Goal: Transaction & Acquisition: Obtain resource

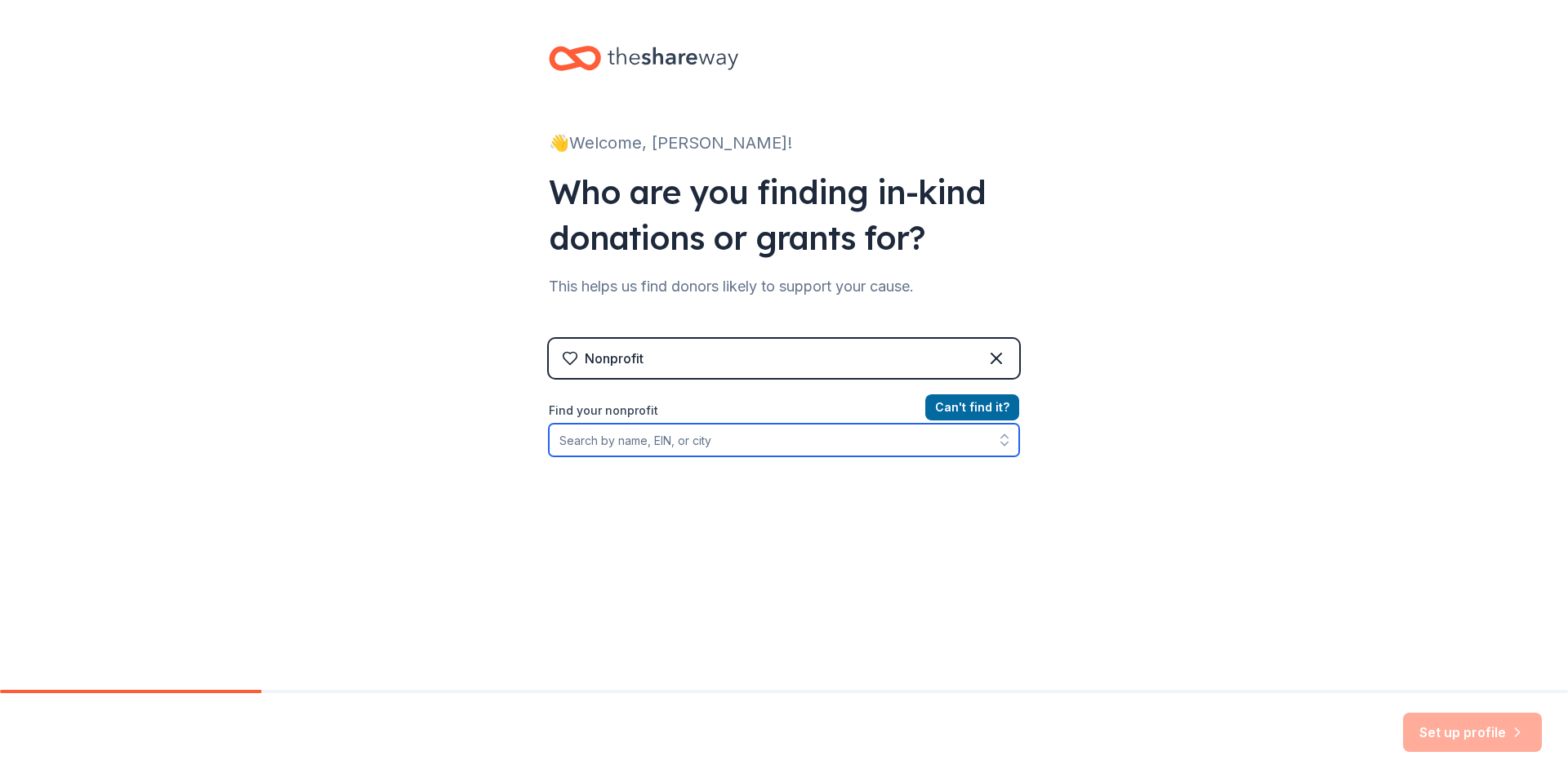
click at [614, 441] on input "Find your nonprofit" at bounding box center [784, 440] width 470 height 33
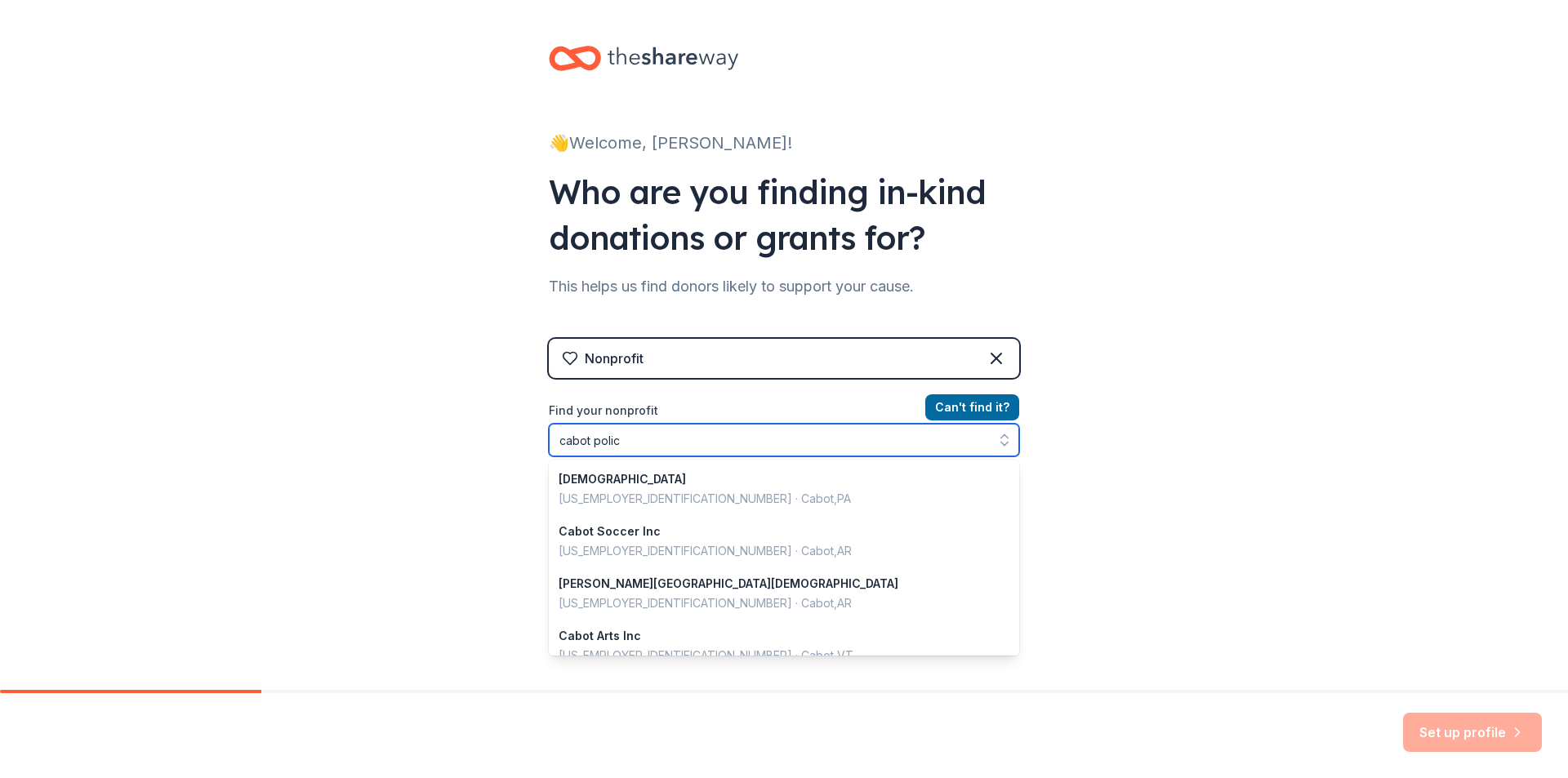
type input "cabot police"
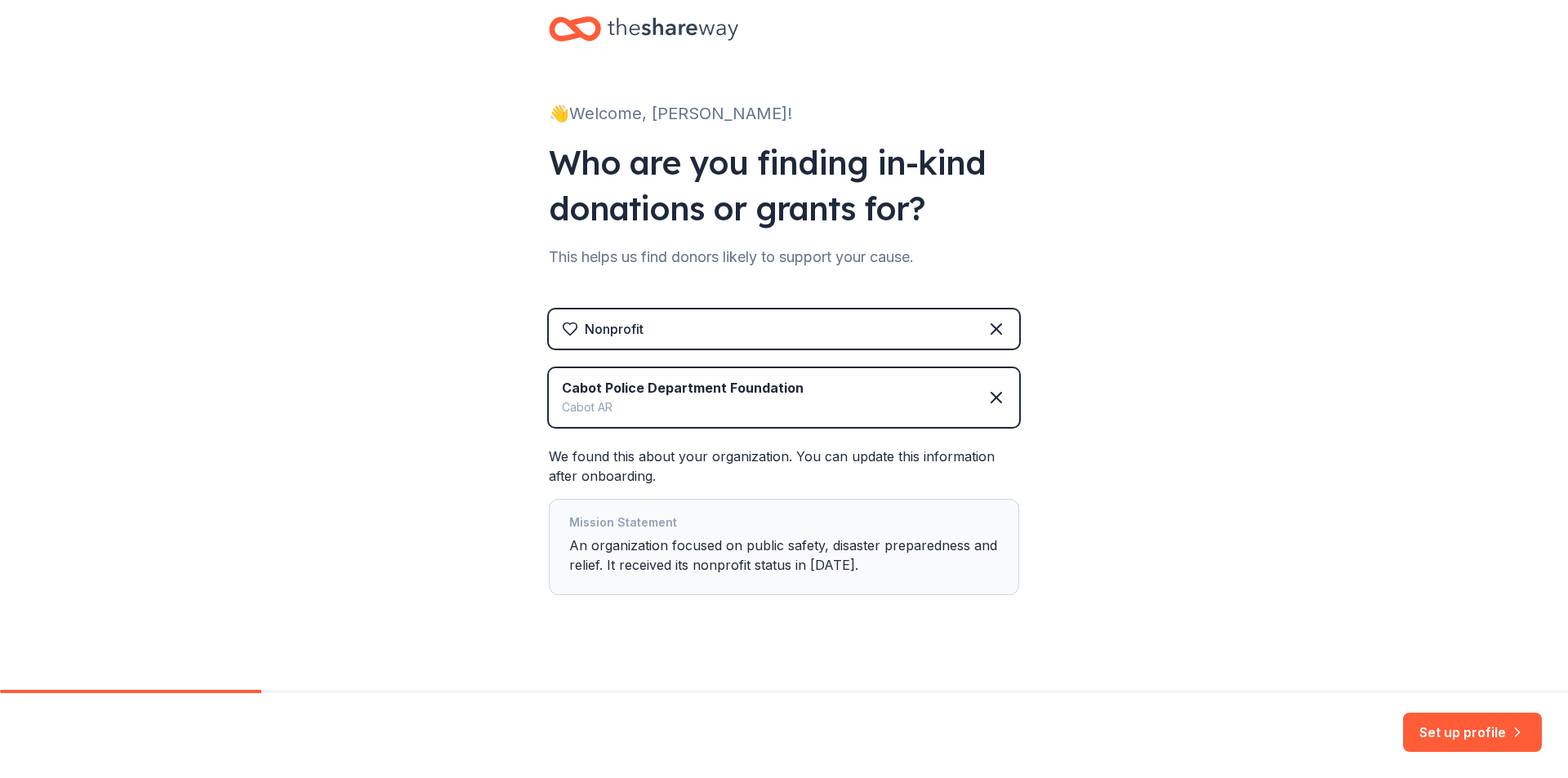
scroll to position [45, 0]
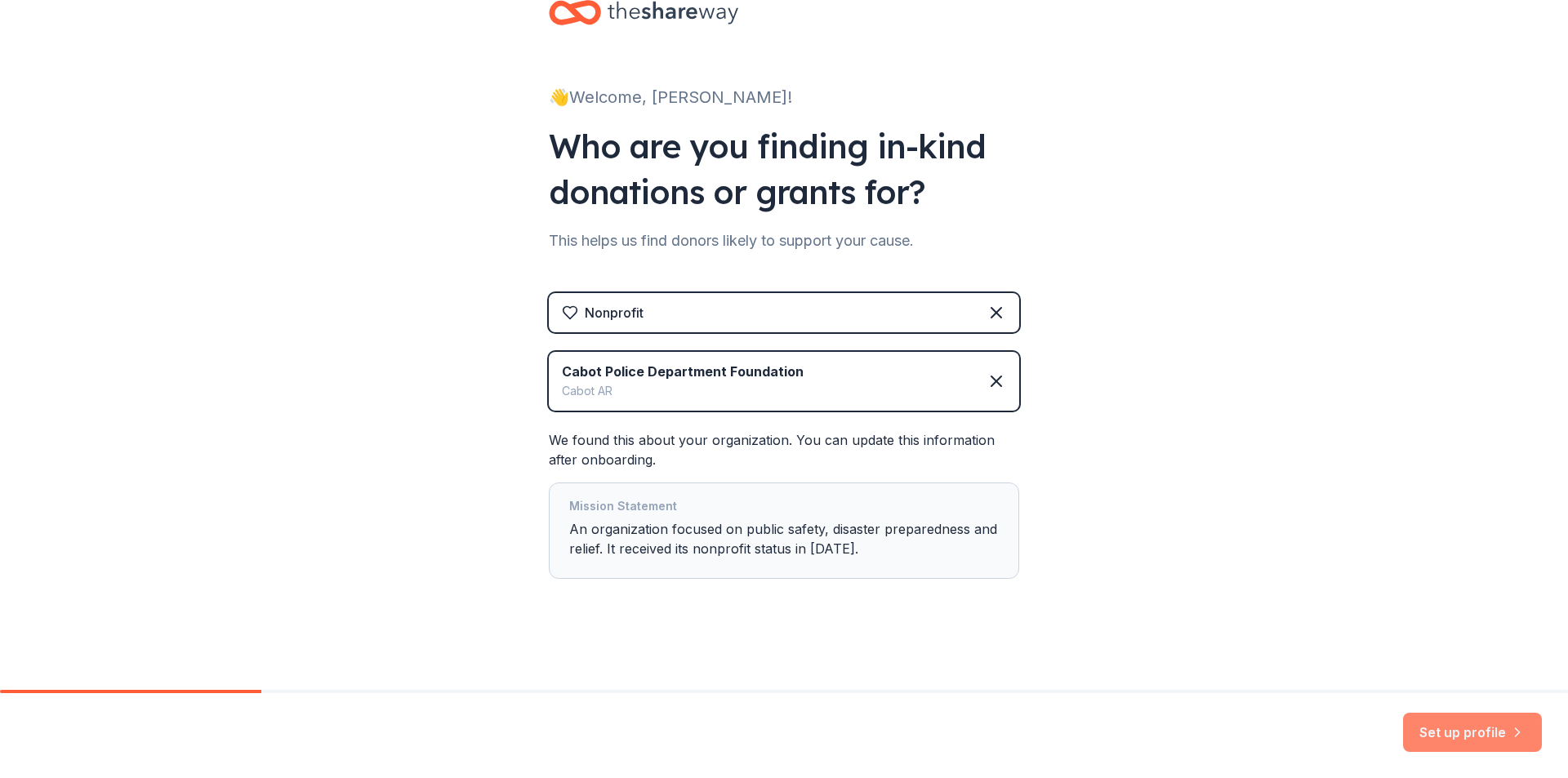
click at [1456, 726] on button "Set up profile" at bounding box center [1473, 733] width 139 height 39
click at [765, 537] on div "Mission Statement An organization focused on public safety, disaster preparedne…" at bounding box center [784, 531] width 430 height 69
click at [602, 457] on div "We found this about your organization. You can update this information after on…" at bounding box center [784, 504] width 470 height 148
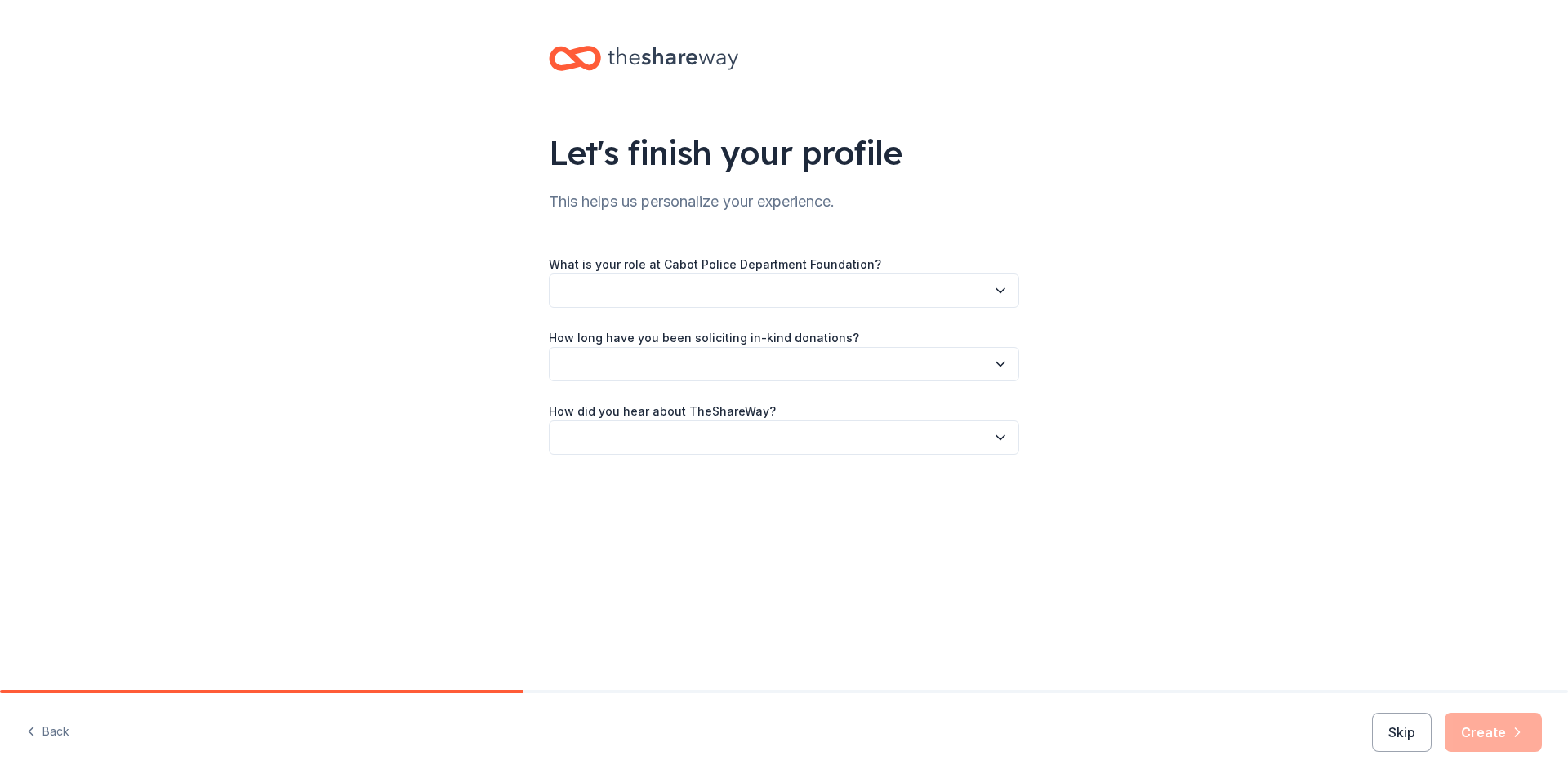
click at [823, 437] on div "How did you hear about TheShareWay?" at bounding box center [784, 427] width 470 height 54
click at [666, 280] on button "button" at bounding box center [784, 291] width 470 height 34
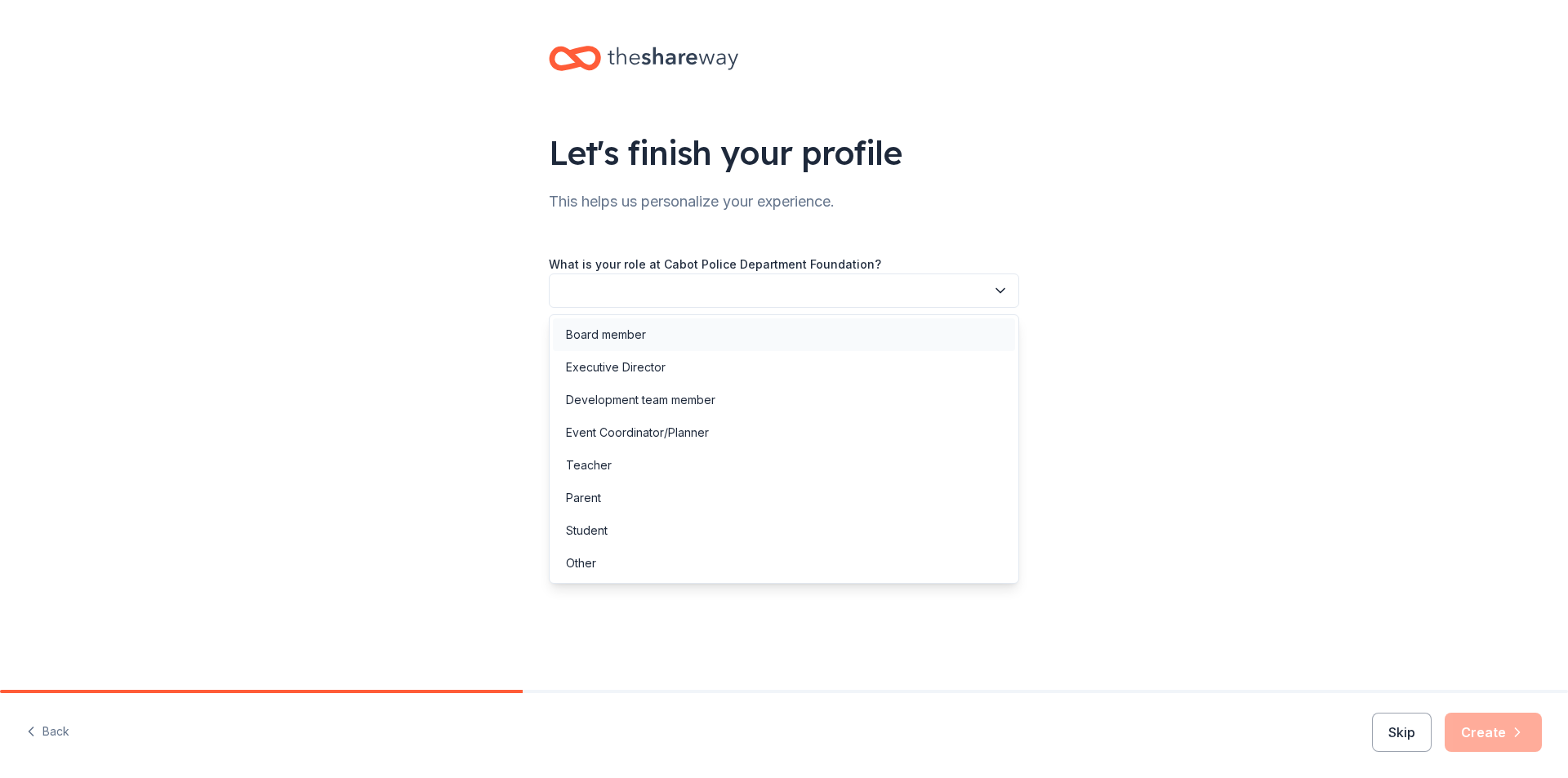
click at [610, 335] on div "Board member" at bounding box center [605, 335] width 80 height 20
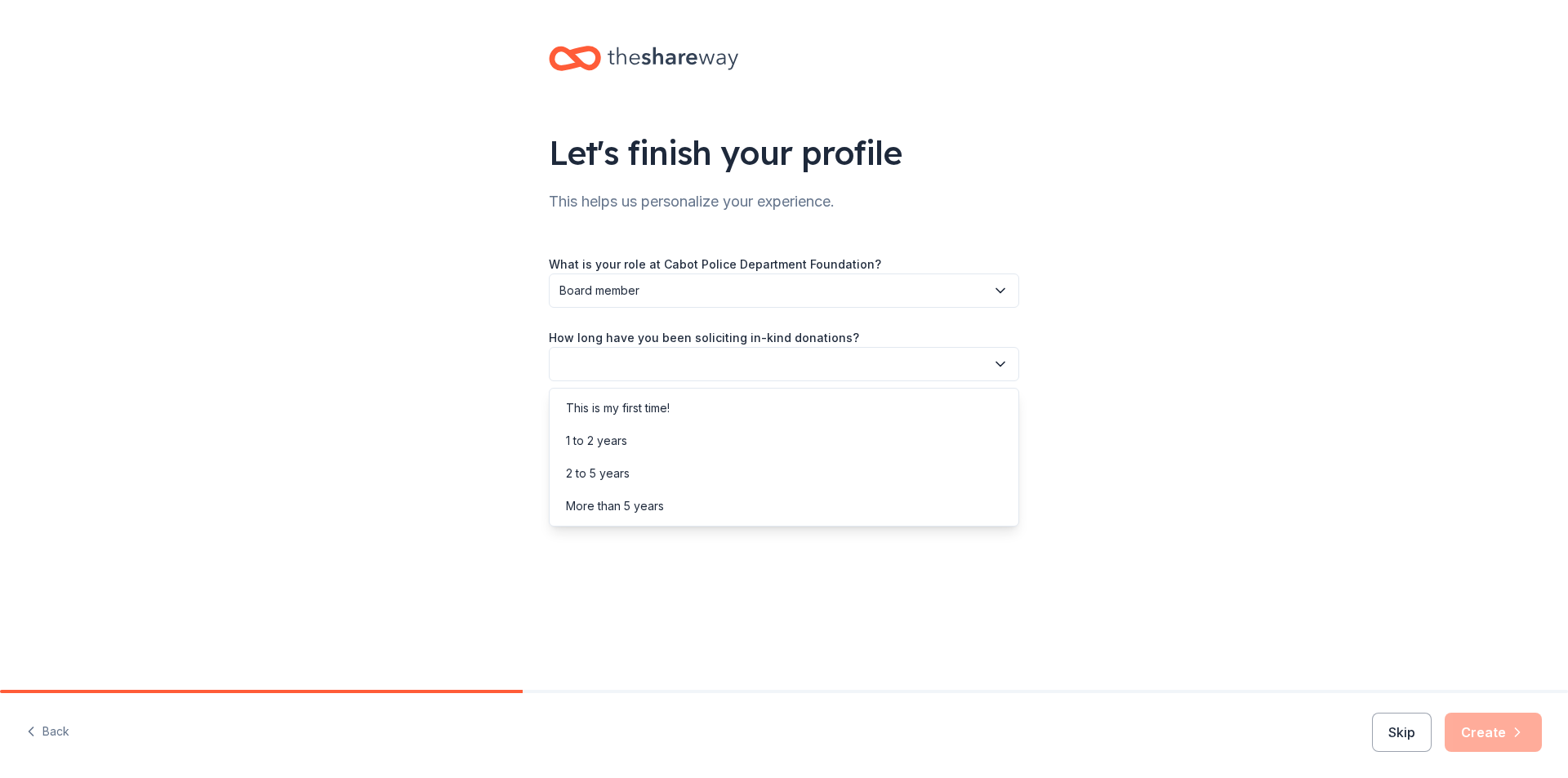
click at [625, 359] on button "button" at bounding box center [784, 364] width 470 height 34
click at [1163, 372] on div "Let's finish your profile This helps us personalize your experience. What is yo…" at bounding box center [784, 266] width 1568 height 533
click at [678, 358] on button "button" at bounding box center [784, 364] width 470 height 34
click at [652, 403] on div "This is my first time!" at bounding box center [617, 407] width 104 height 20
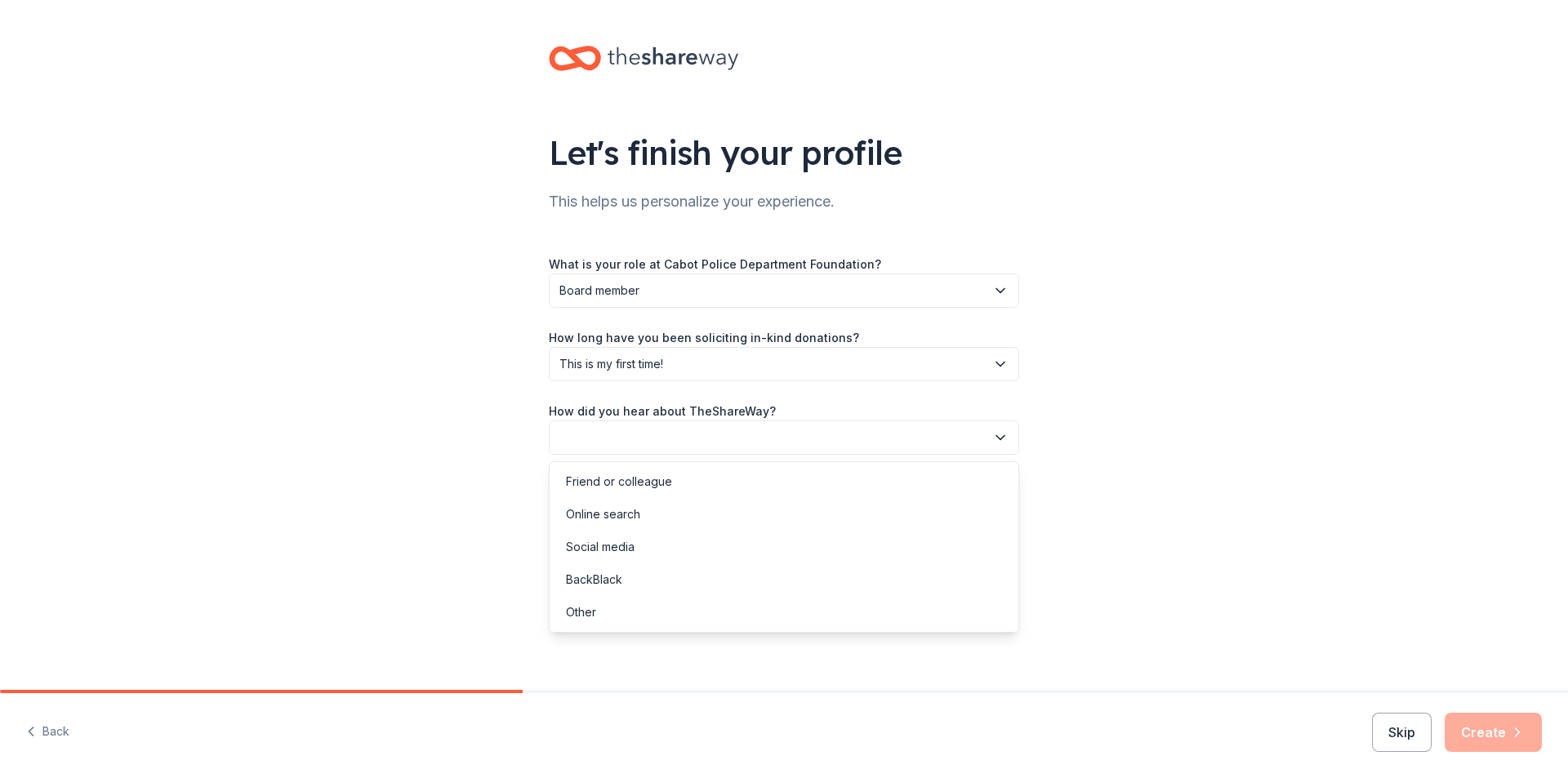
click at [585, 441] on button "button" at bounding box center [784, 437] width 470 height 34
click at [600, 516] on div "Online search" at bounding box center [602, 514] width 75 height 20
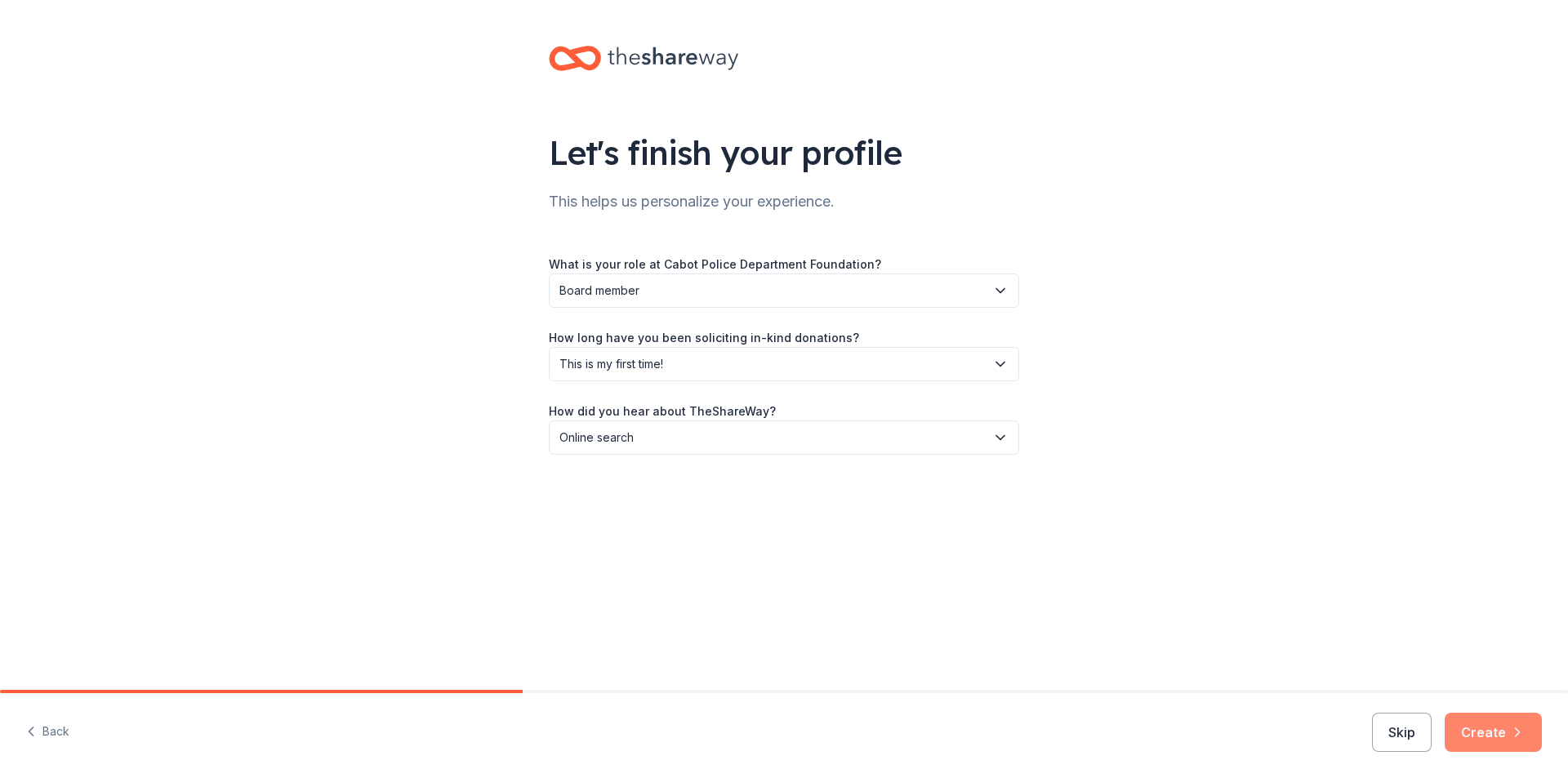
click at [1496, 735] on button "Create" at bounding box center [1492, 733] width 97 height 39
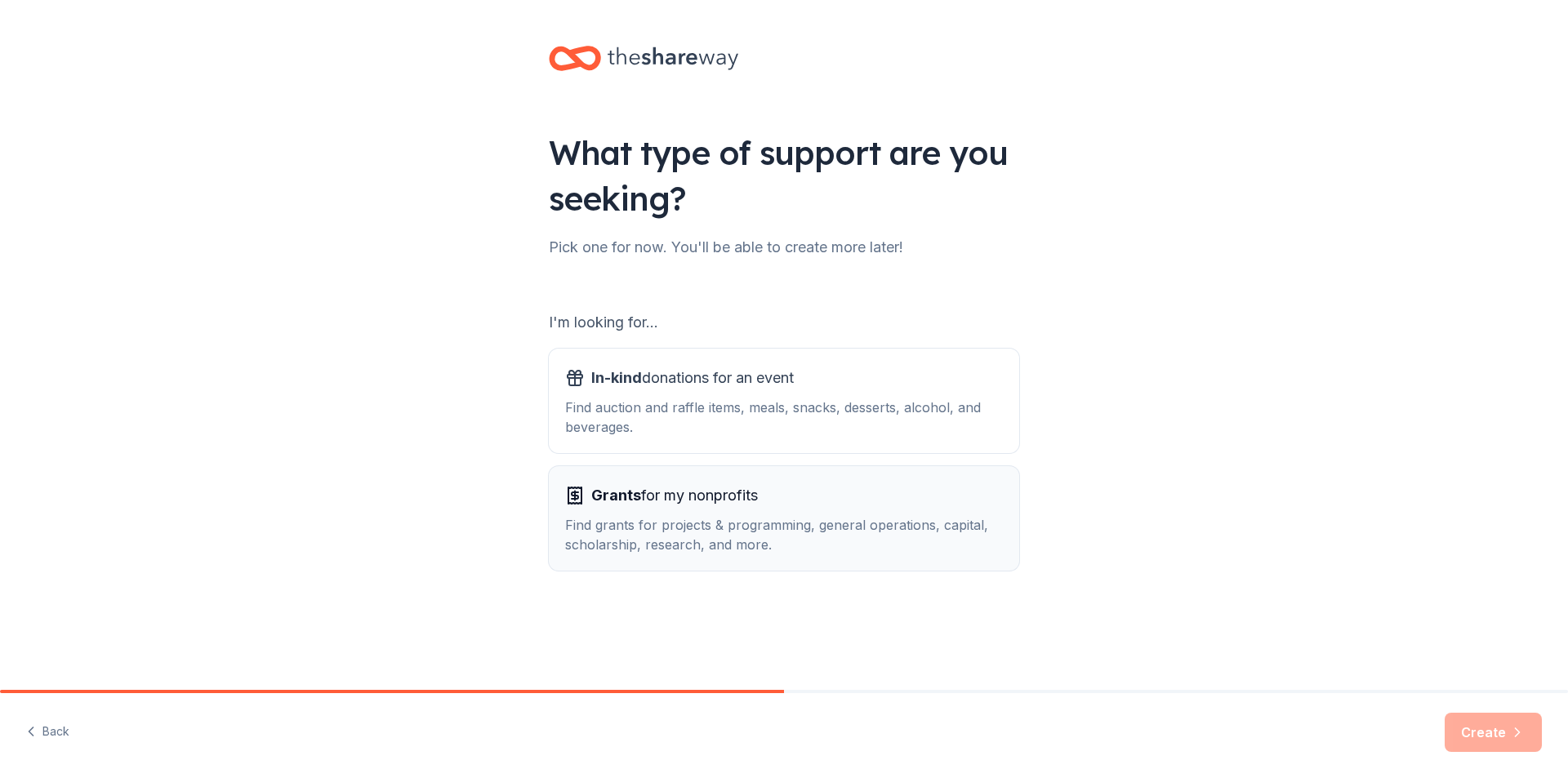
click at [797, 531] on div "Find grants for projects & programming, general operations, capital, scholarshi…" at bounding box center [784, 534] width 438 height 39
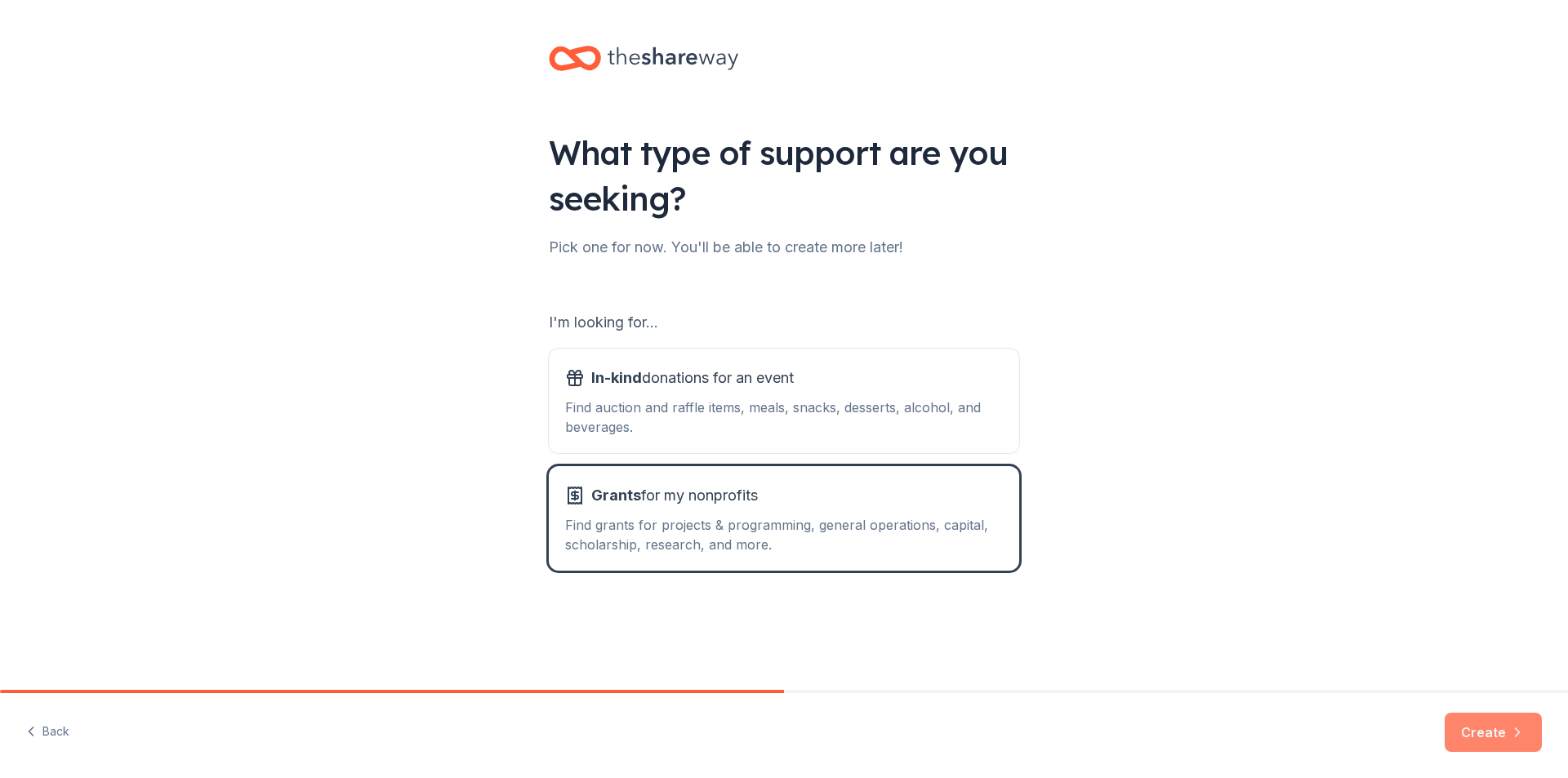
click at [1506, 733] on button "Create" at bounding box center [1492, 733] width 97 height 39
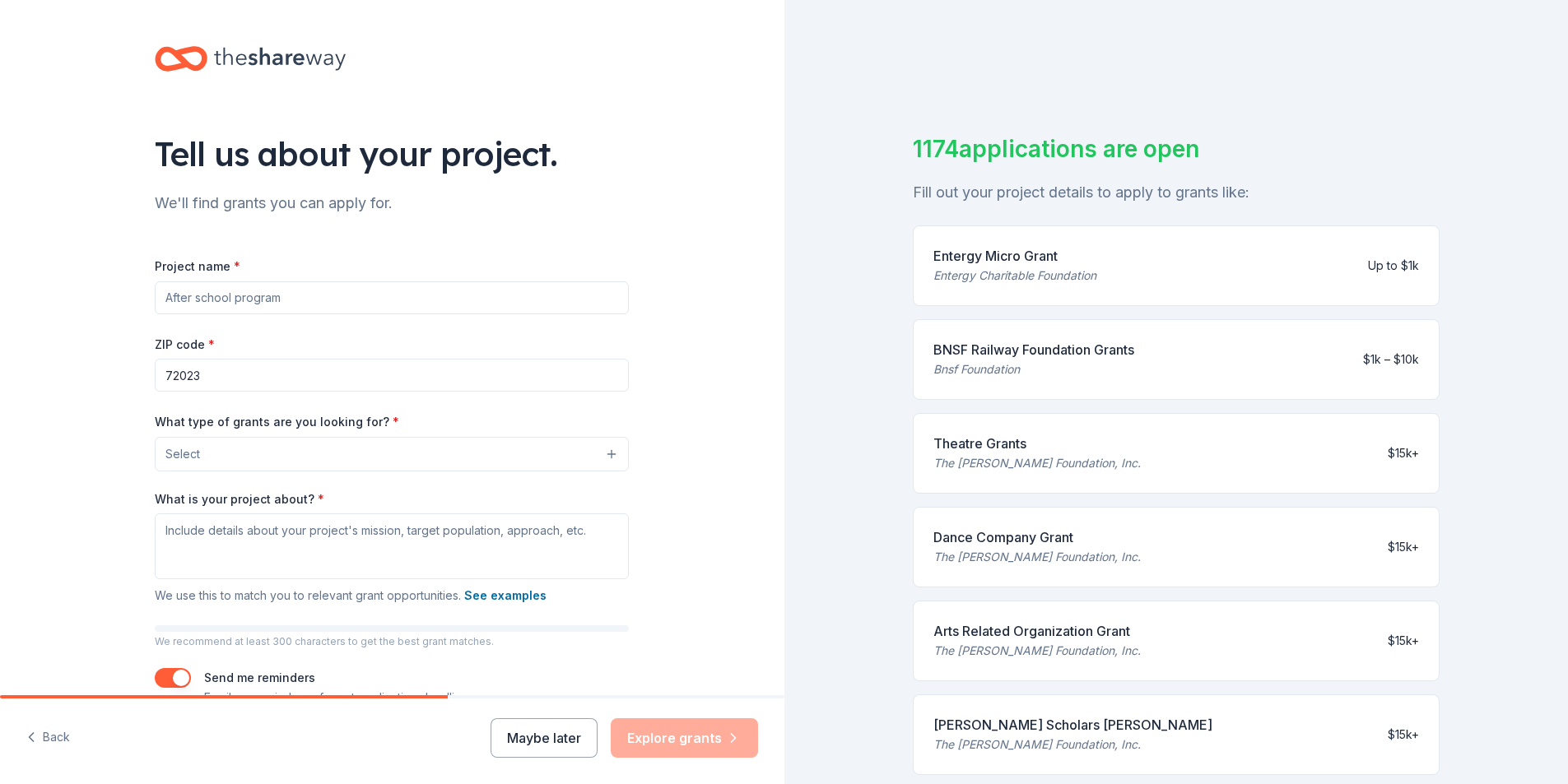
click at [304, 288] on input "Project name *" at bounding box center [392, 297] width 474 height 33
type input "COPS Toy Patrol"
click at [265, 443] on button "Select" at bounding box center [392, 454] width 474 height 35
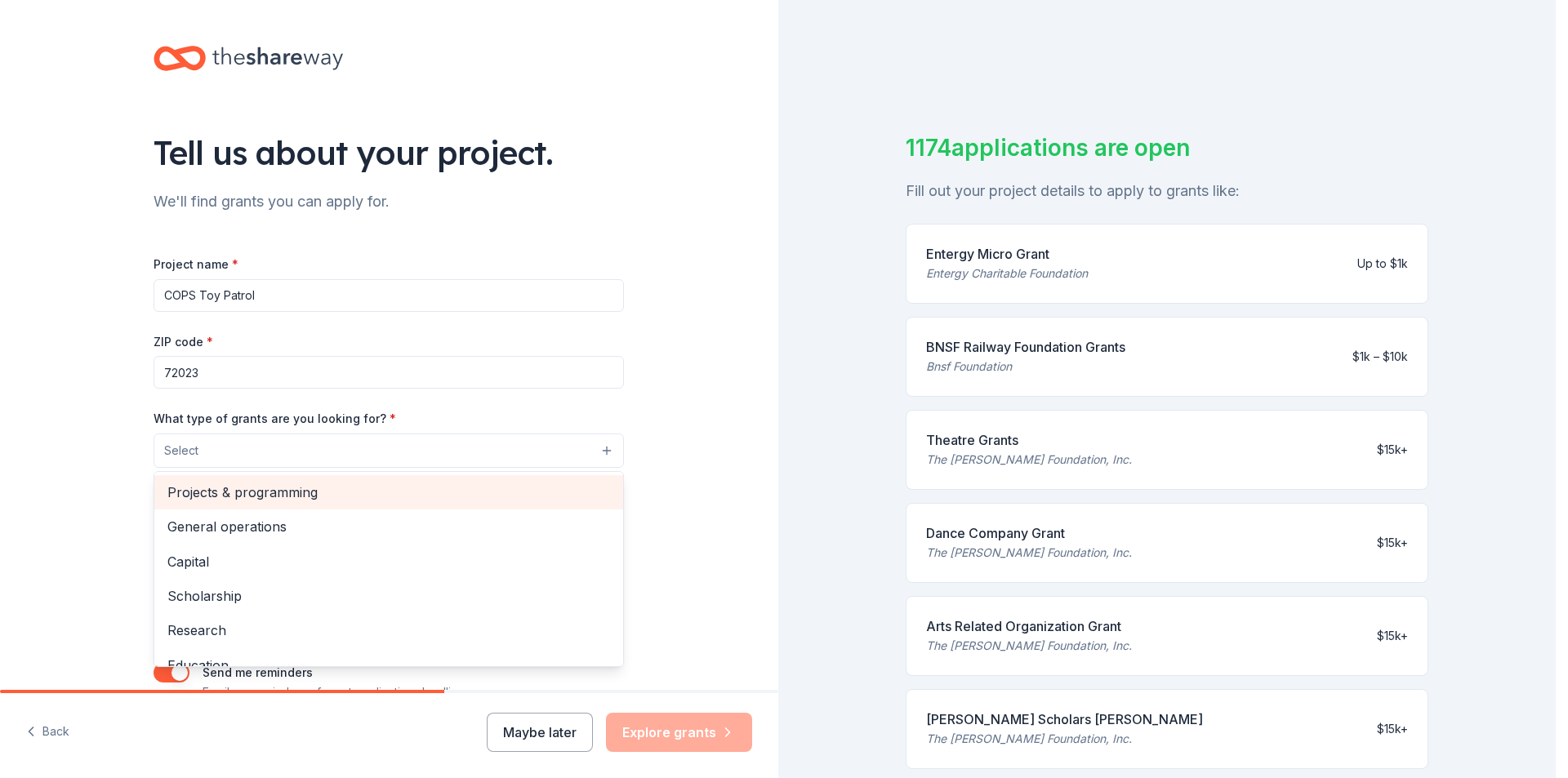
click at [288, 497] on span "Projects & programming" at bounding box center [389, 492] width 443 height 21
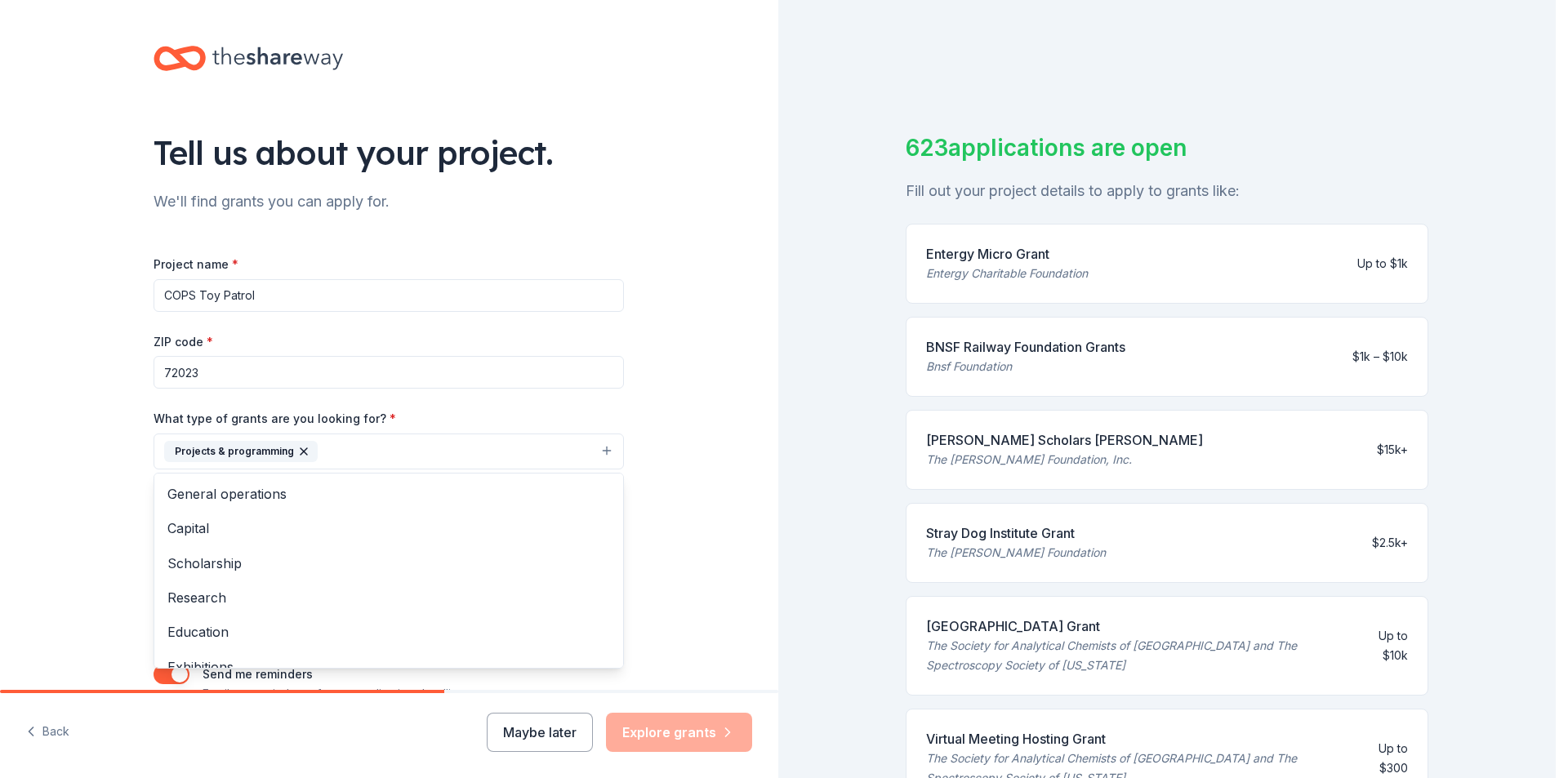
click at [277, 203] on div "Tell us about your project. We'll find grants you can apply for. Project name *…" at bounding box center [388, 391] width 523 height 782
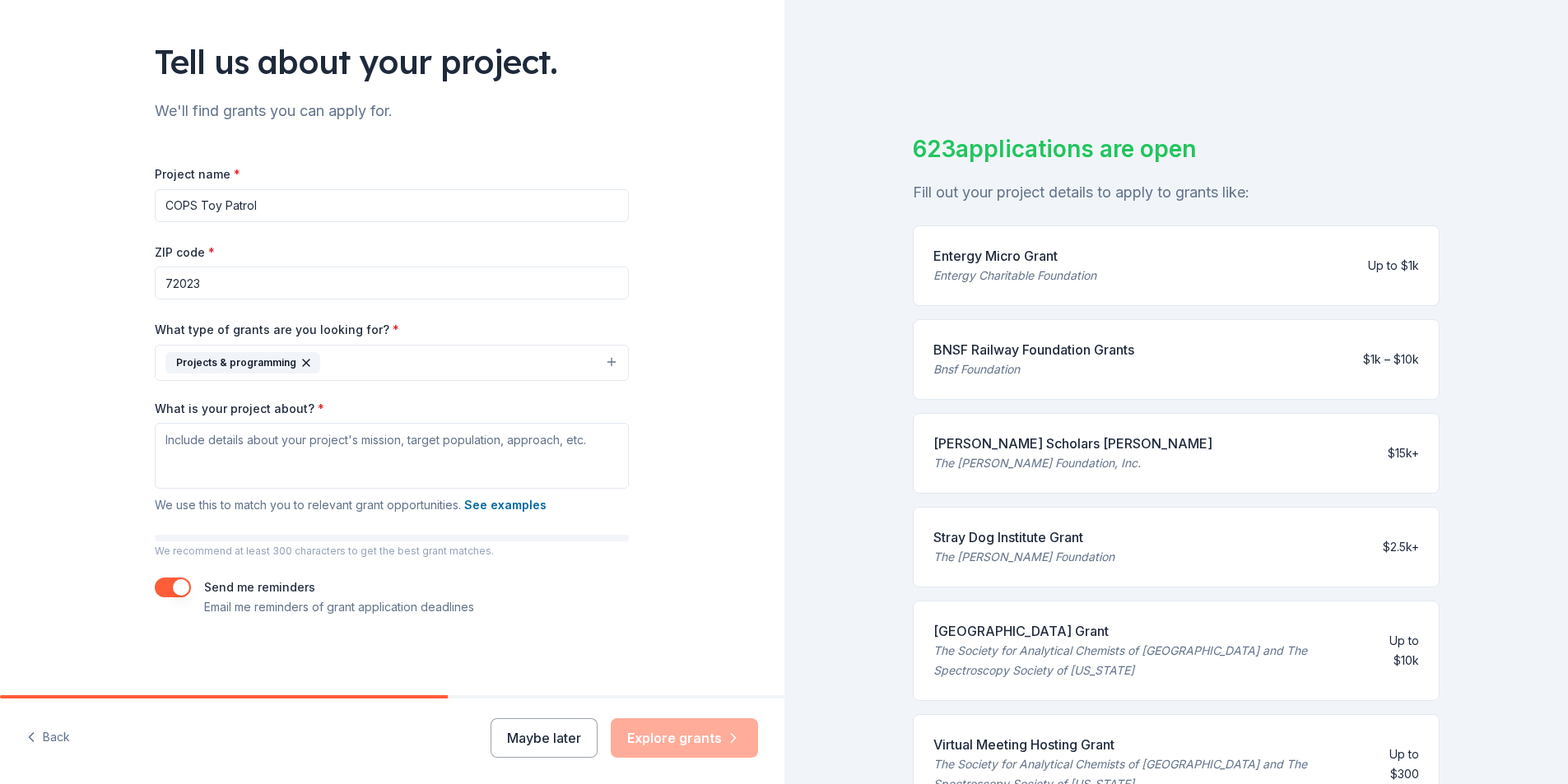
scroll to position [93, 0]
click at [170, 441] on textarea "What is your project about? *" at bounding box center [392, 455] width 474 height 66
click at [492, 502] on button "See examples" at bounding box center [505, 504] width 82 height 20
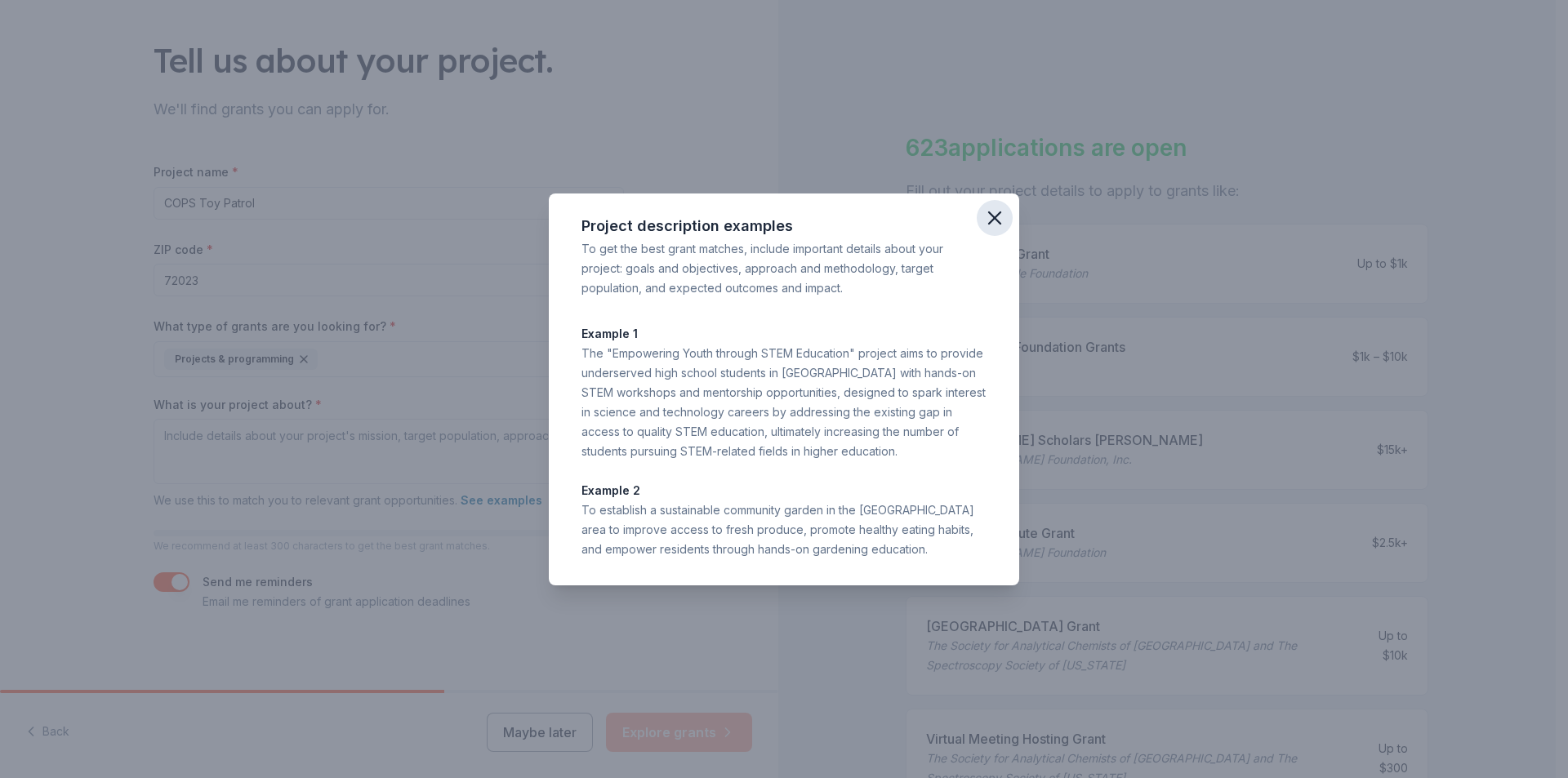
drag, startPoint x: 995, startPoint y: 212, endPoint x: 983, endPoint y: 221, distance: 15.0
click at [995, 213] on icon "button" at bounding box center [995, 218] width 23 height 23
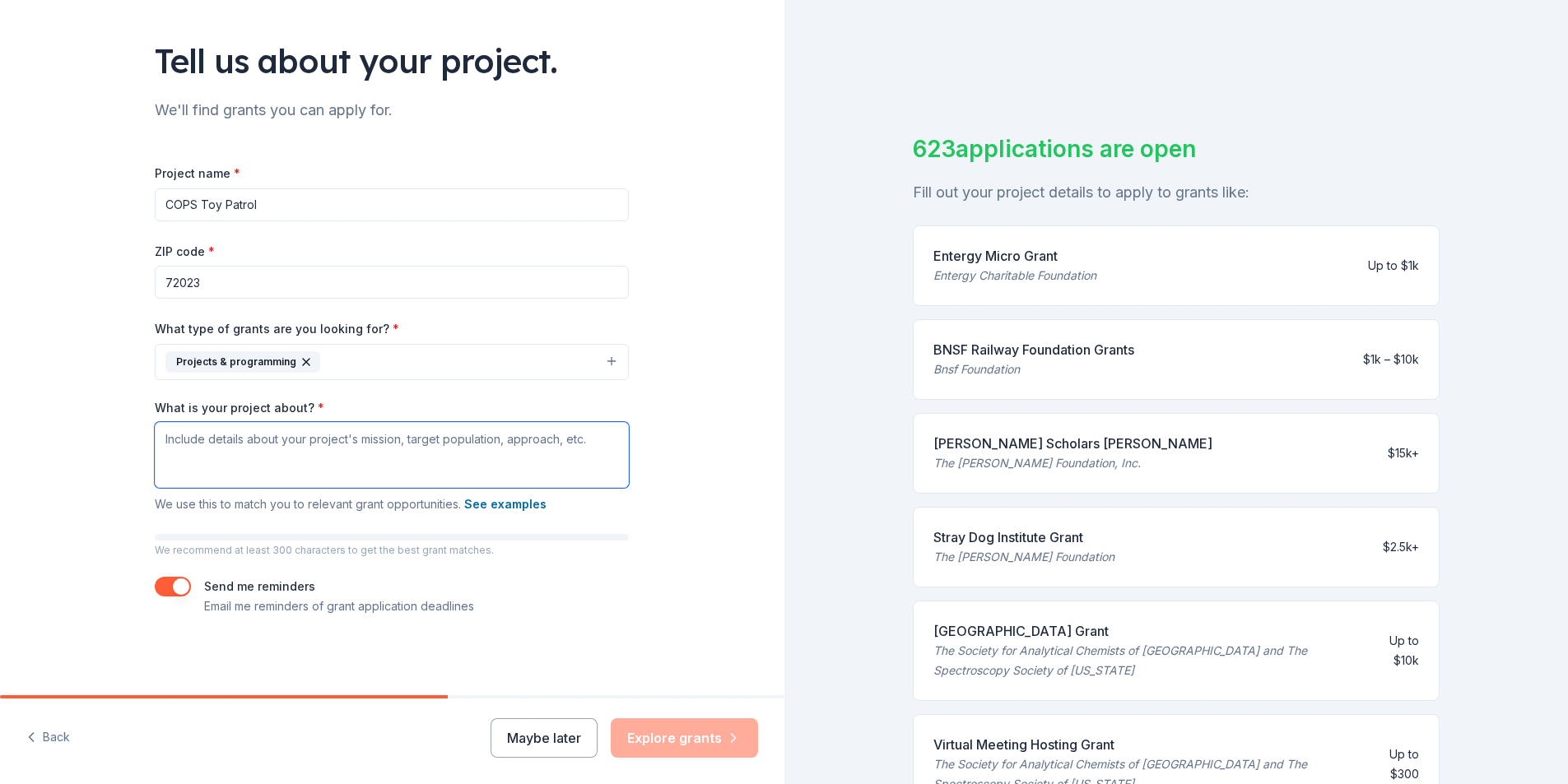
click at [195, 448] on textarea "What is your project about? *" at bounding box center [392, 455] width 474 height 66
paste textarea "COPS Toy Patrol is a community outreach initiative where Cabot Police Departmen…"
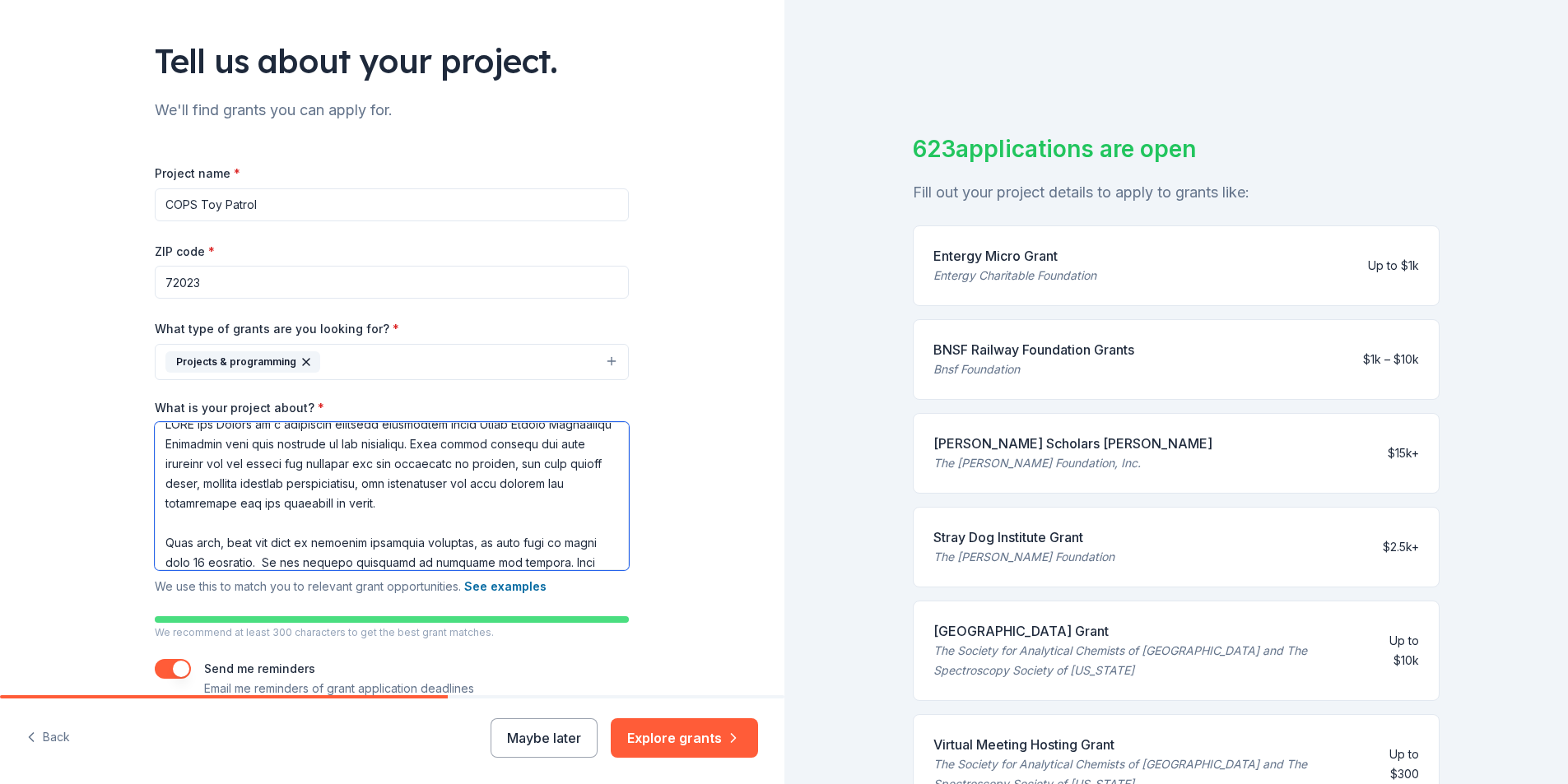
scroll to position [0, 0]
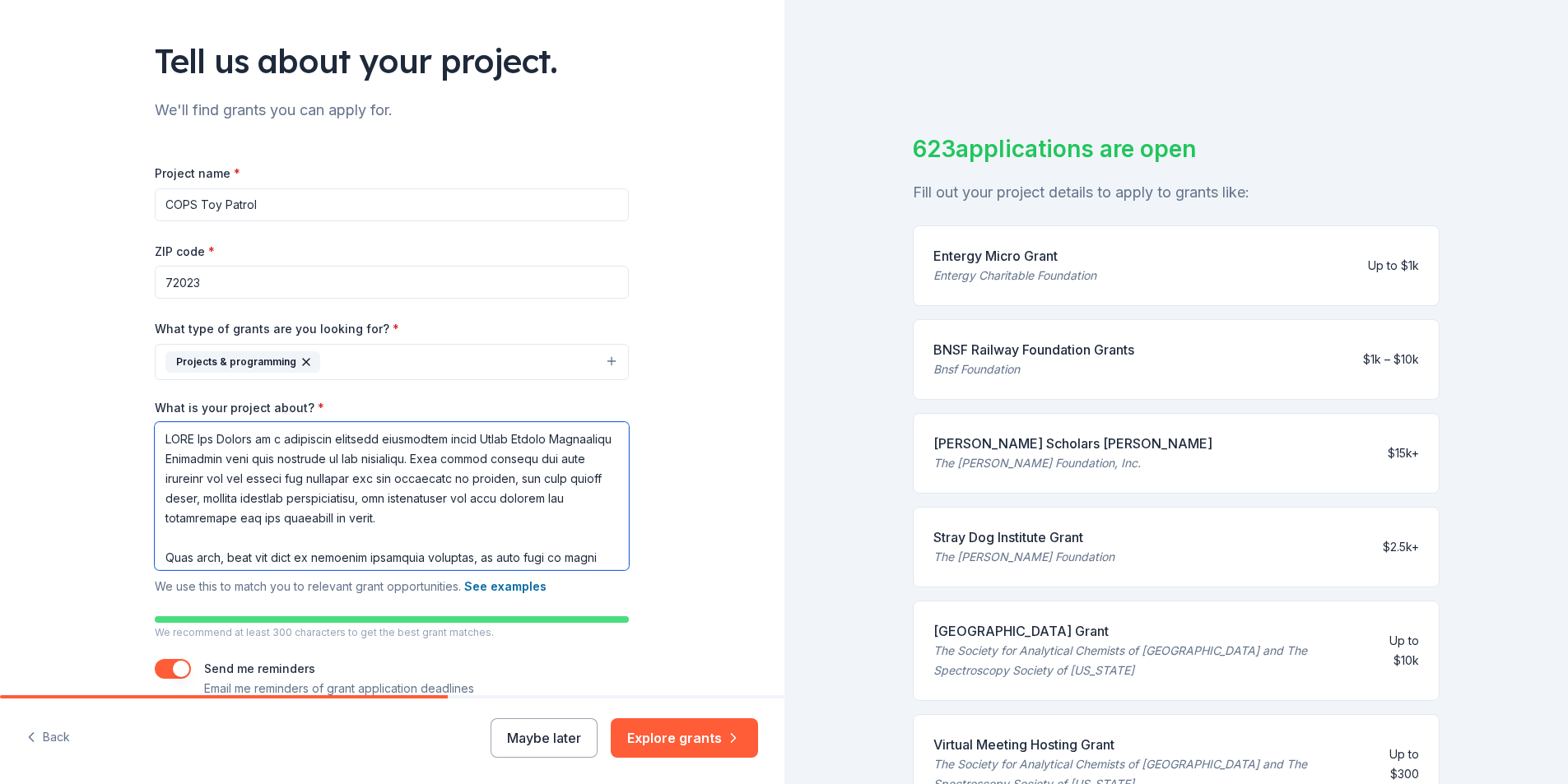
click at [225, 454] on textarea "What is your project about? *" at bounding box center [392, 495] width 474 height 148
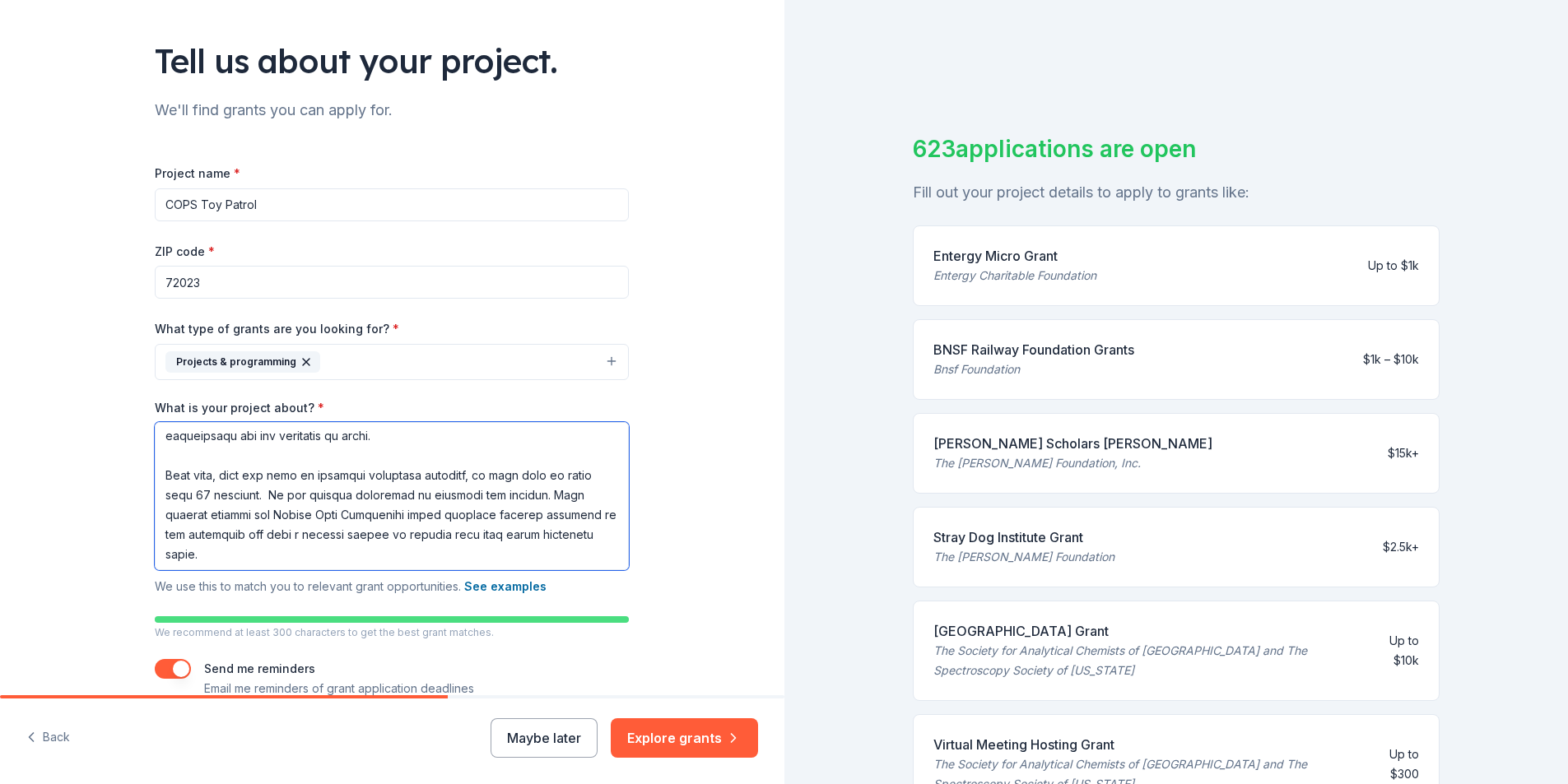
drag, startPoint x: 205, startPoint y: 516, endPoint x: 215, endPoint y: 514, distance: 10.2
click at [207, 516] on textarea "What is your project about? *" at bounding box center [392, 495] width 474 height 148
click at [214, 514] on textarea "What is your project about? *" at bounding box center [392, 495] width 474 height 148
drag, startPoint x: 262, startPoint y: 513, endPoint x: 402, endPoint y: 517, distance: 140.1
click at [402, 517] on textarea "What is your project about? *" at bounding box center [392, 495] width 474 height 148
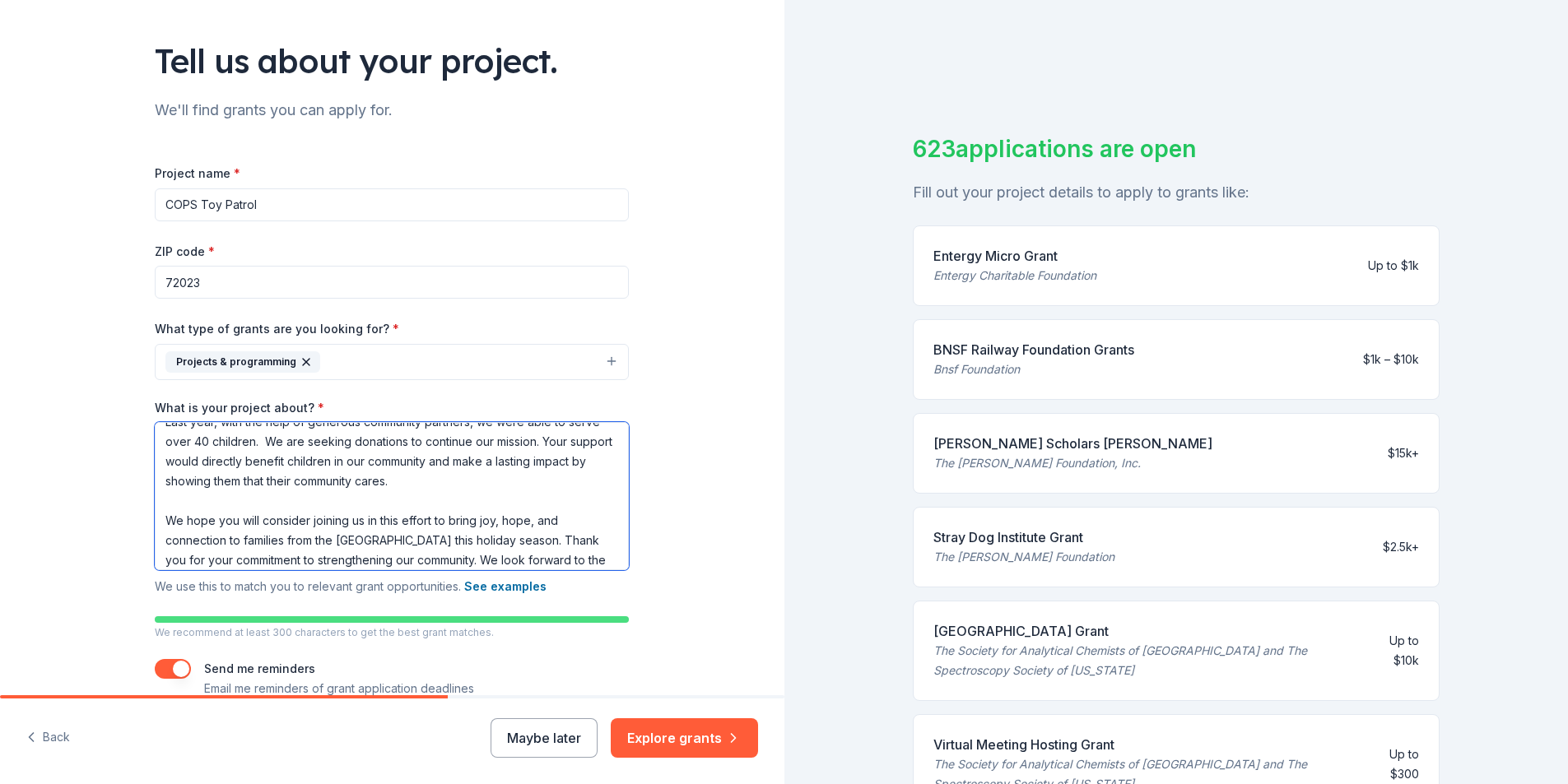
scroll to position [164, 0]
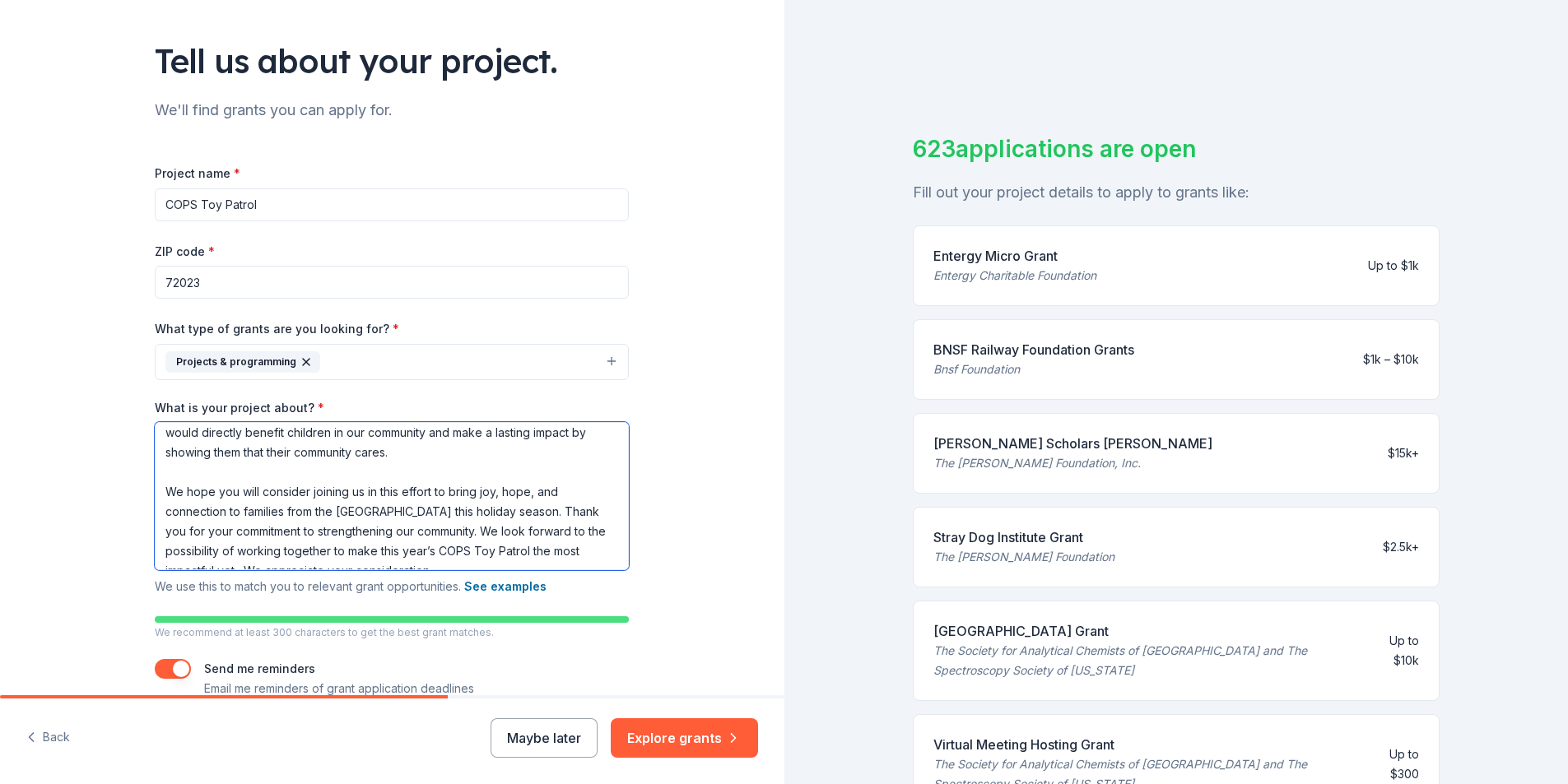
click at [238, 509] on textarea "COPS Toy Patrol is a community outreach initiative where Cabot Police Departmen…" at bounding box center [392, 495] width 474 height 148
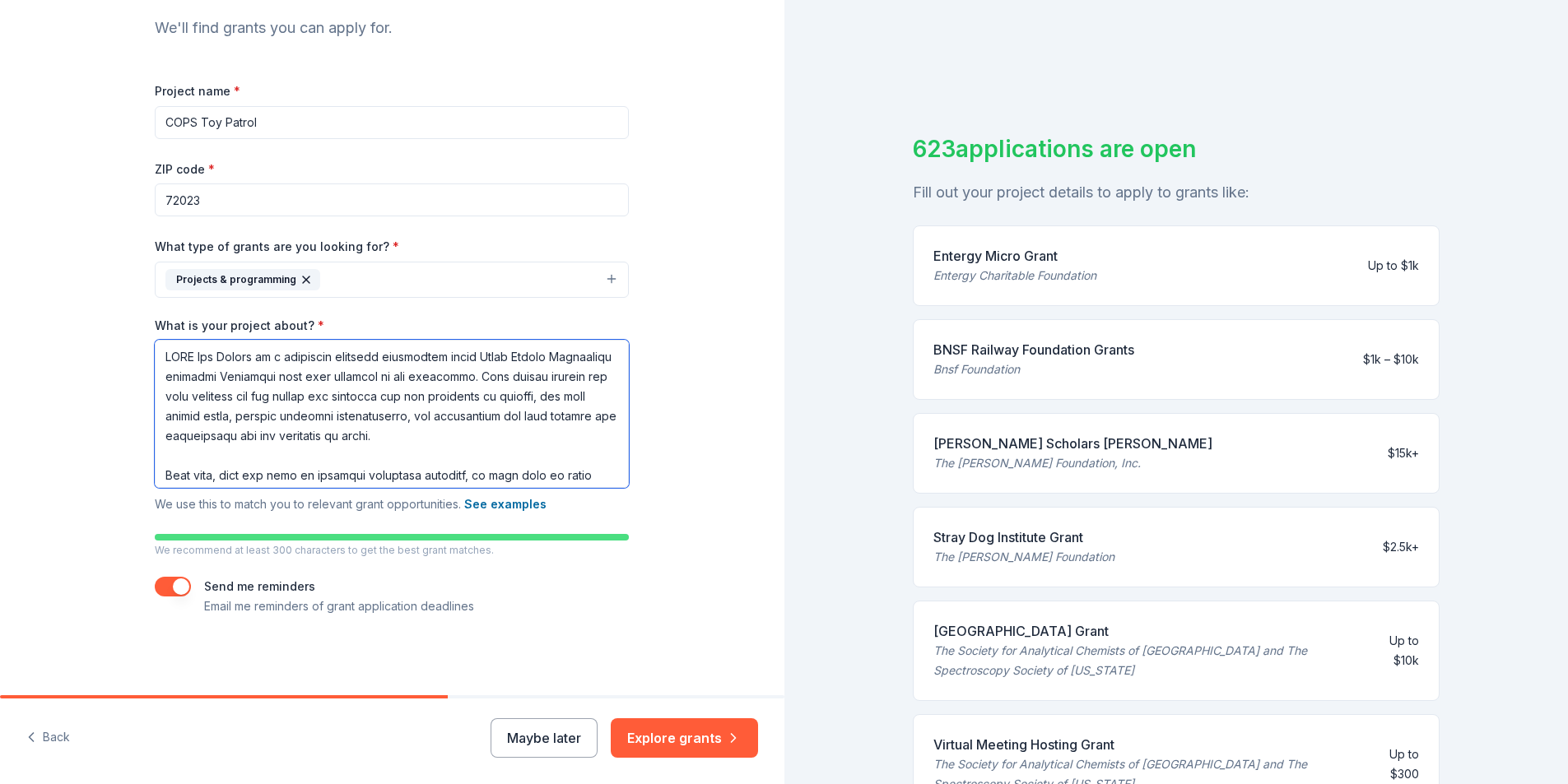
scroll to position [20, 0]
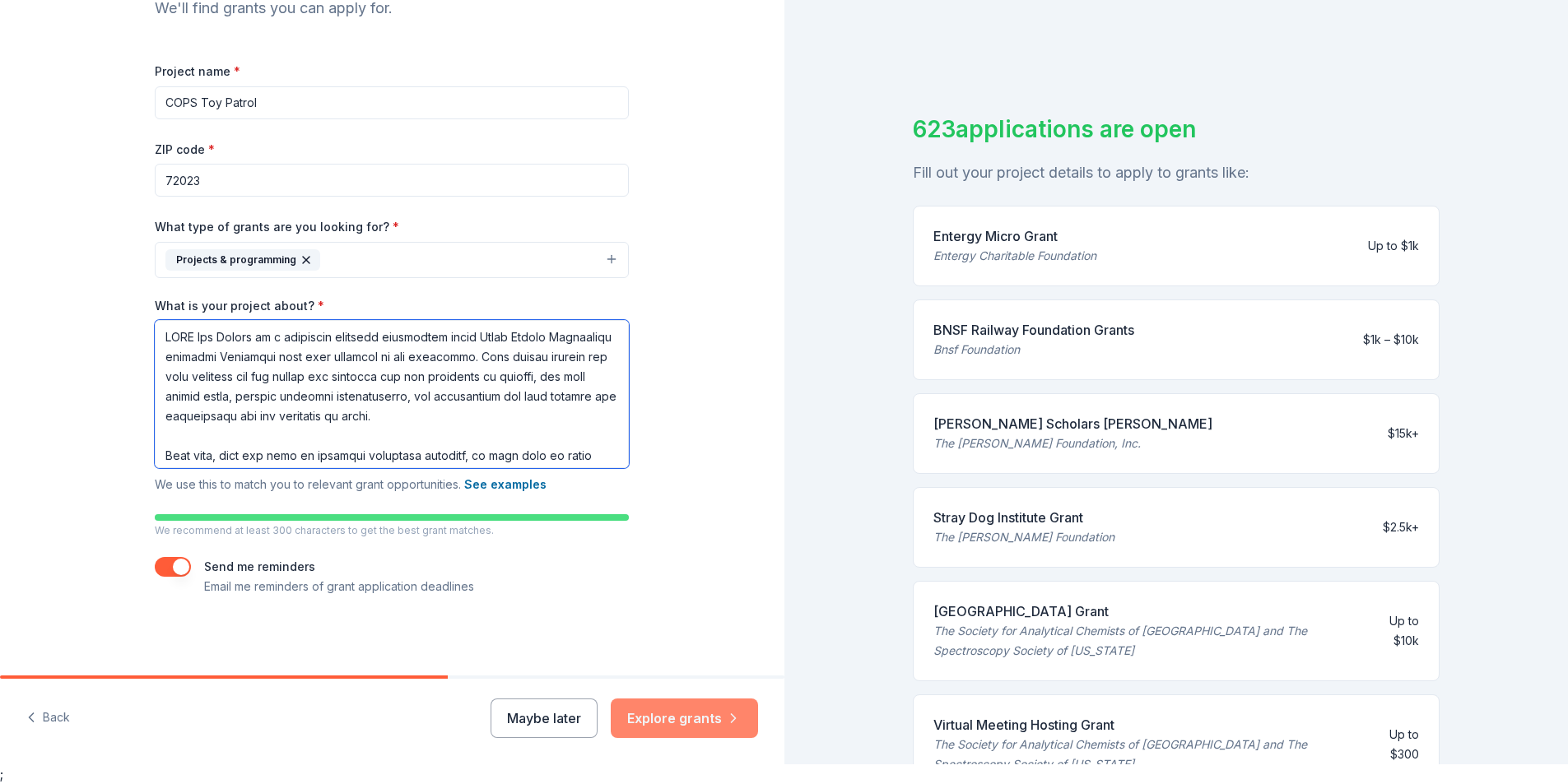
type textarea "COPS Toy Patrol is a community outreach initiative where Cabot Police Departmen…"
click at [718, 717] on button "Explore grants" at bounding box center [684, 718] width 147 height 40
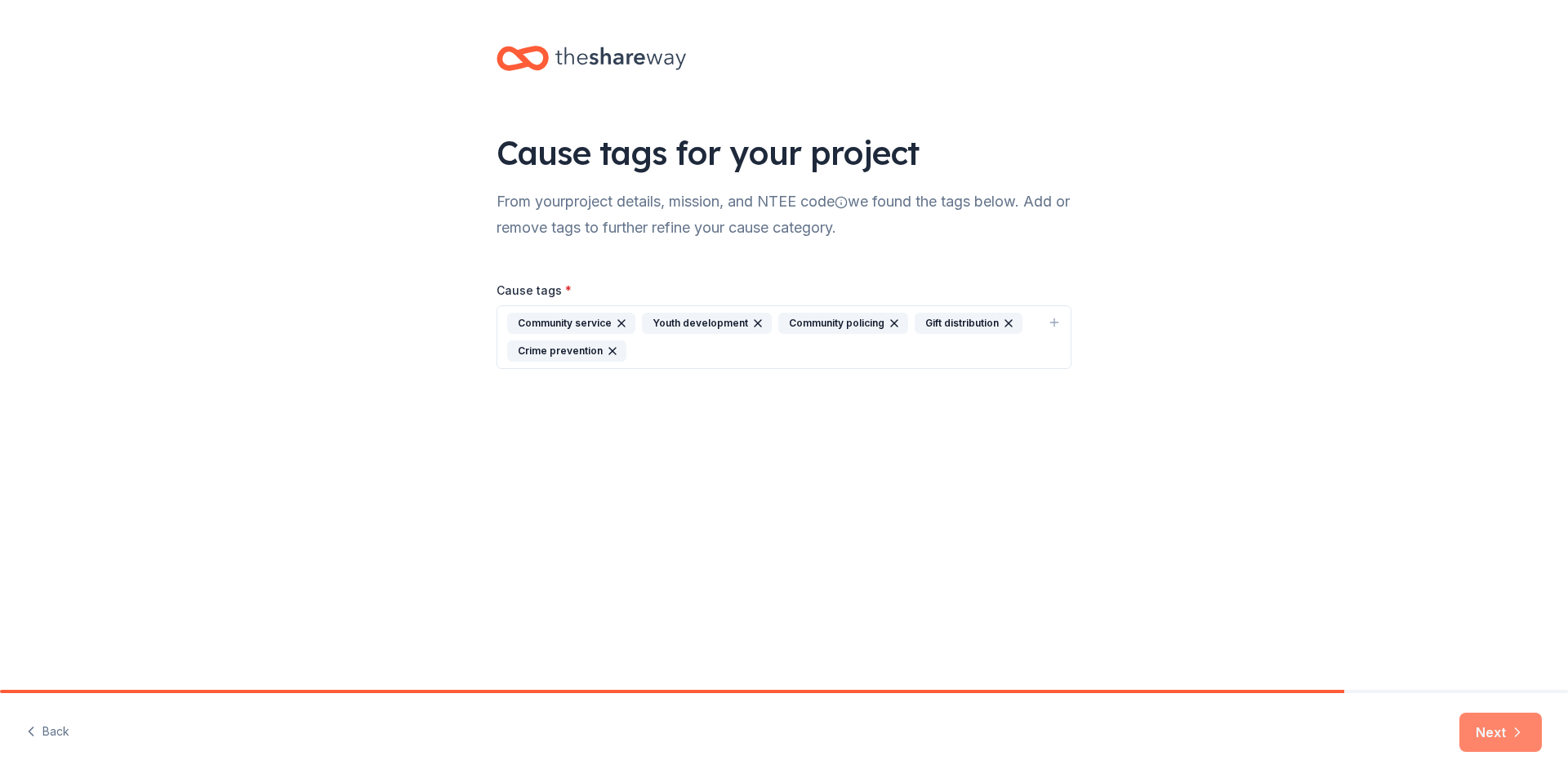
click at [1496, 733] on button "Next" at bounding box center [1501, 733] width 82 height 39
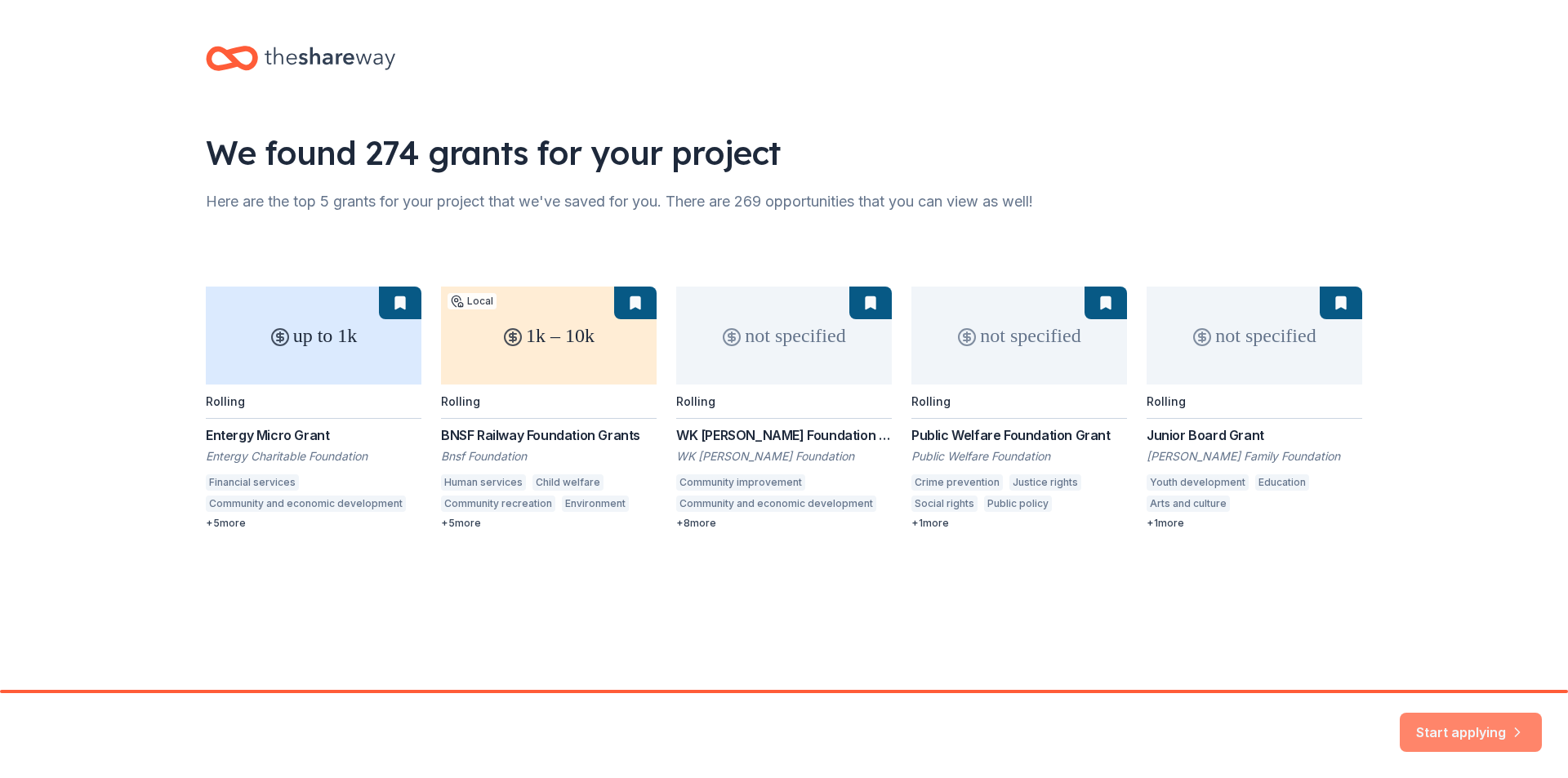
click at [1502, 725] on button "Start applying" at bounding box center [1471, 724] width 142 height 39
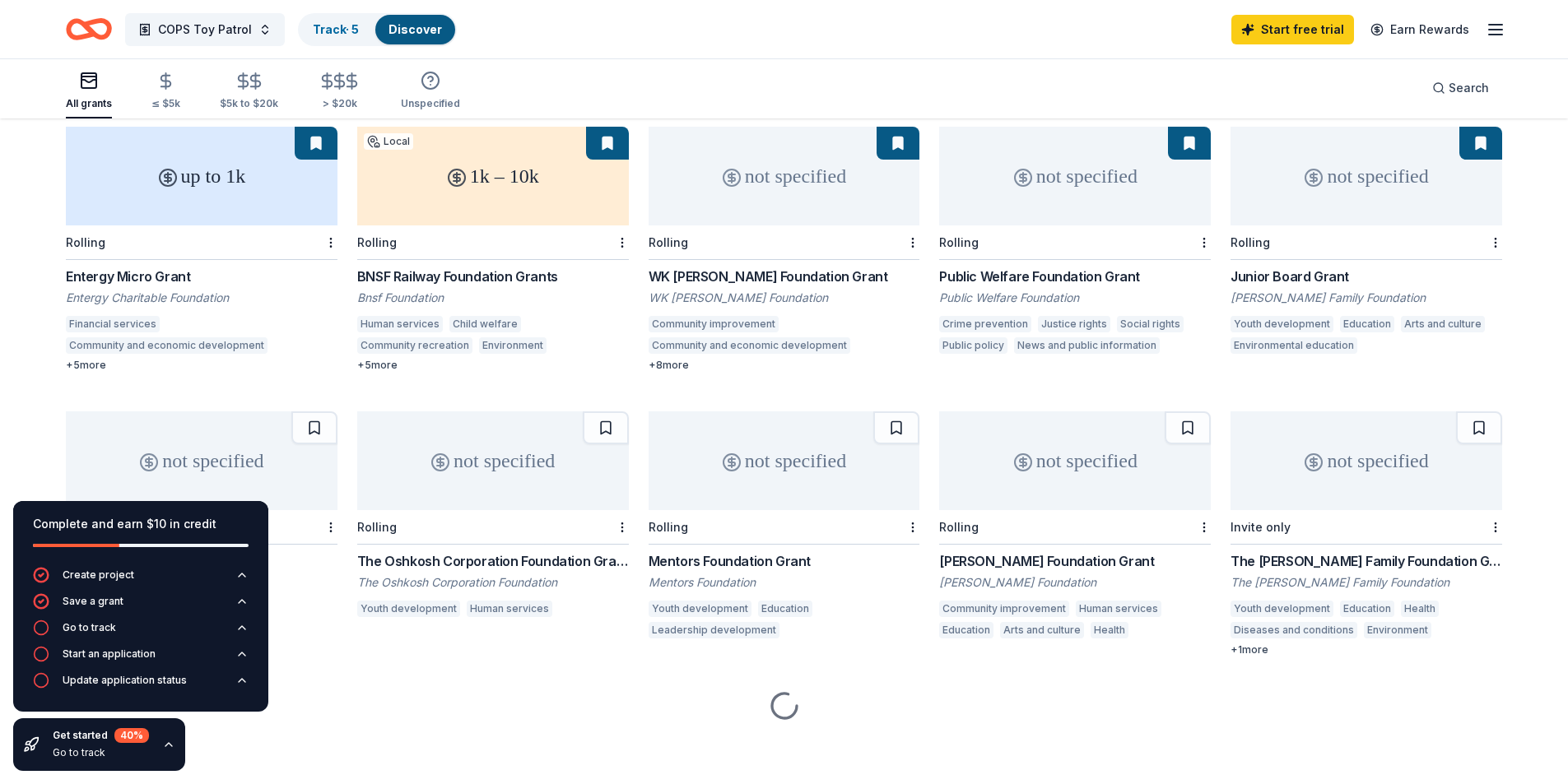
scroll to position [152, 0]
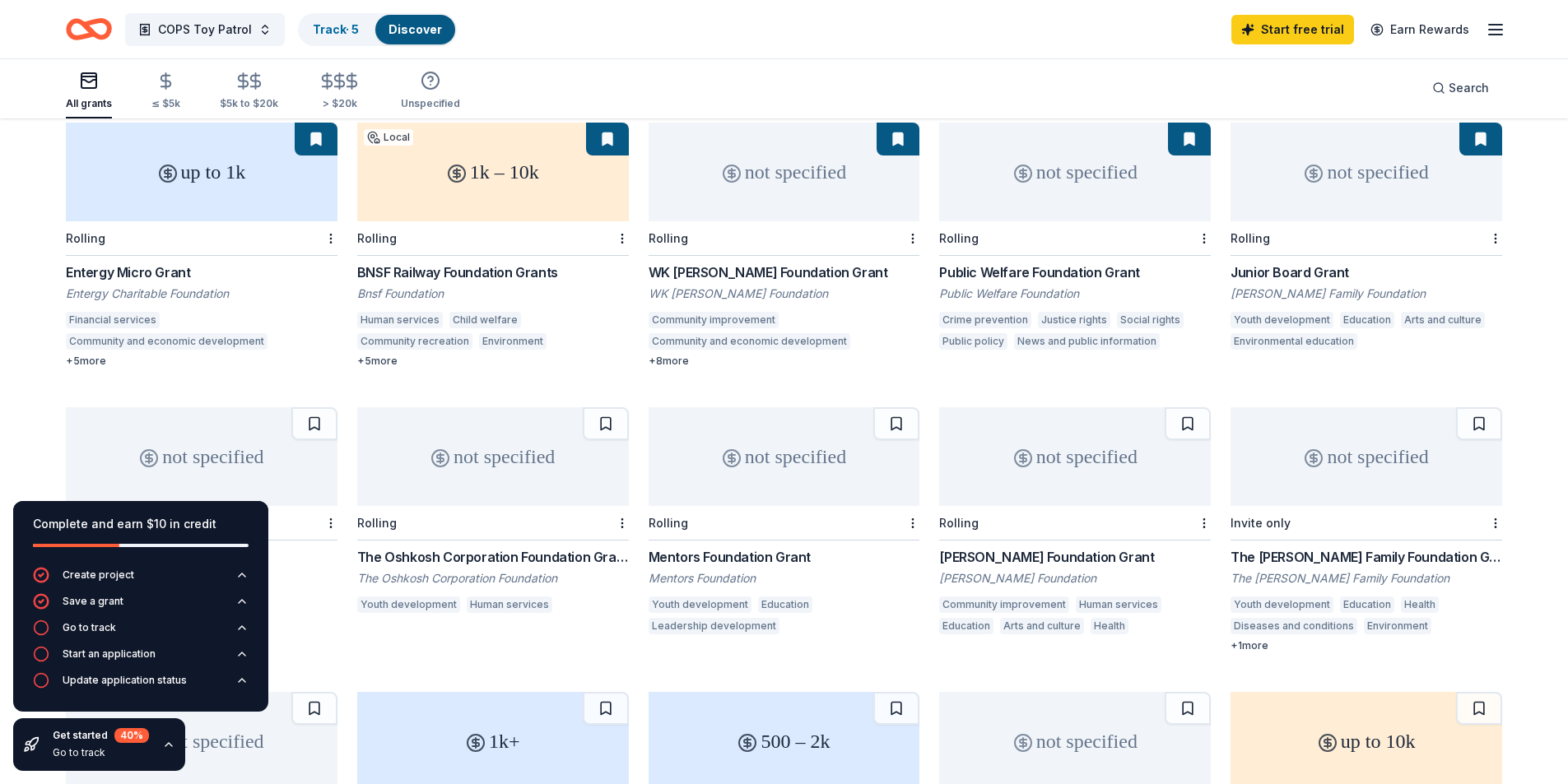
click at [777, 269] on div "WK [PERSON_NAME] Foundation Grant" at bounding box center [784, 272] width 272 height 20
click at [70, 626] on div "Go to track" at bounding box center [89, 627] width 54 height 13
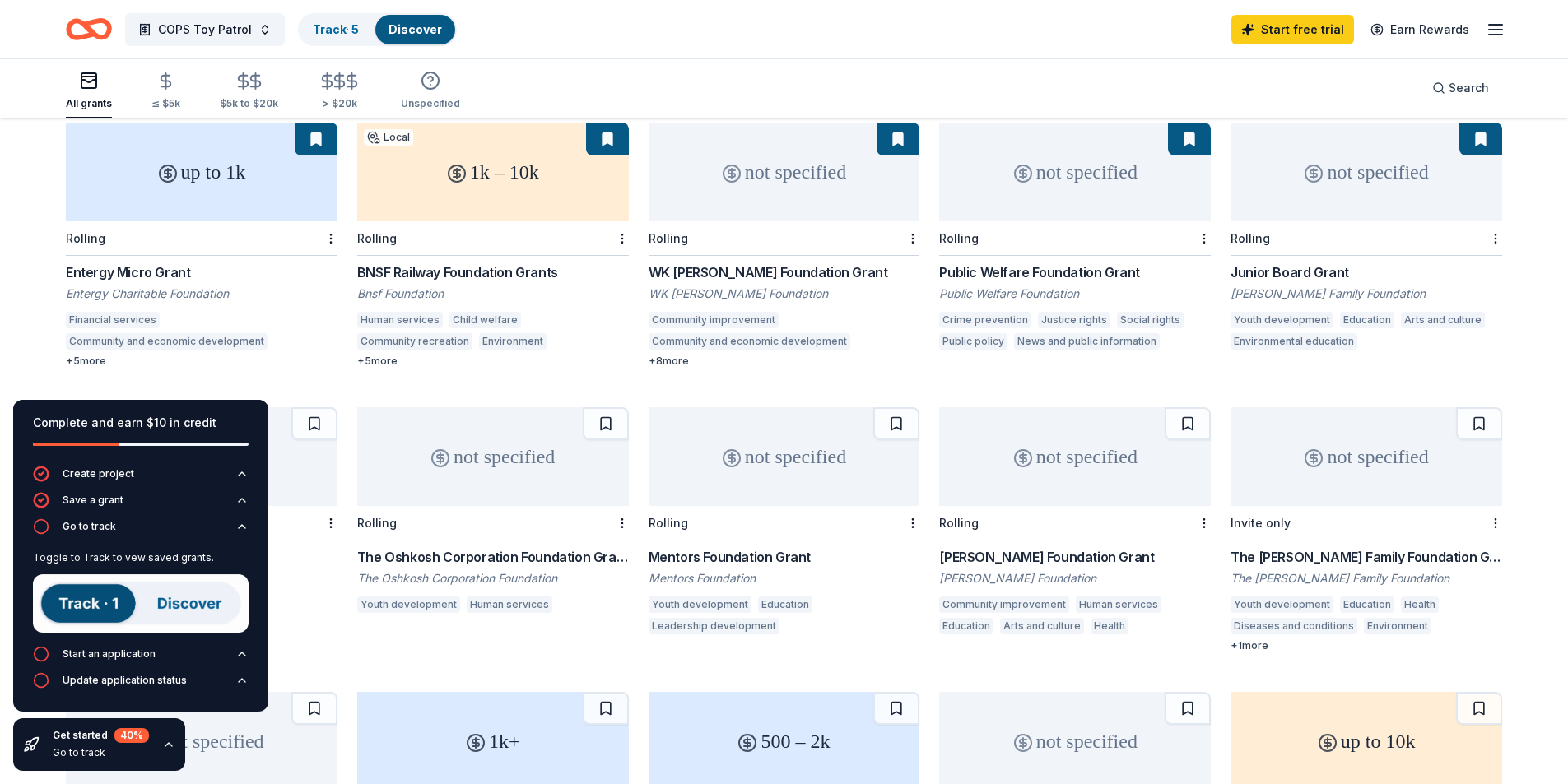
click at [70, 605] on img at bounding box center [140, 603] width 215 height 59
click at [87, 523] on div "Go to track" at bounding box center [89, 526] width 54 height 13
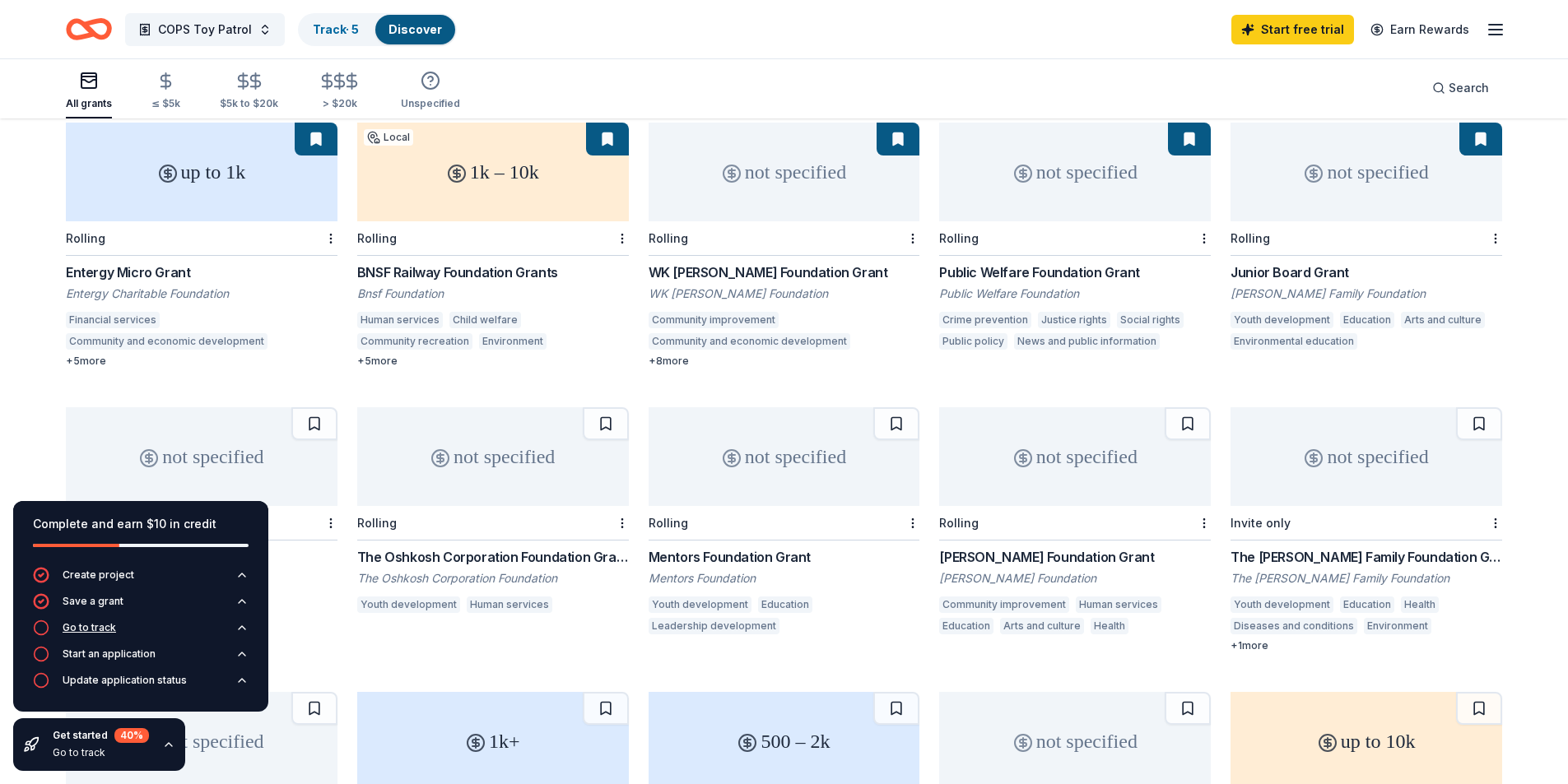
click at [75, 625] on div "Go to track" at bounding box center [89, 627] width 54 height 13
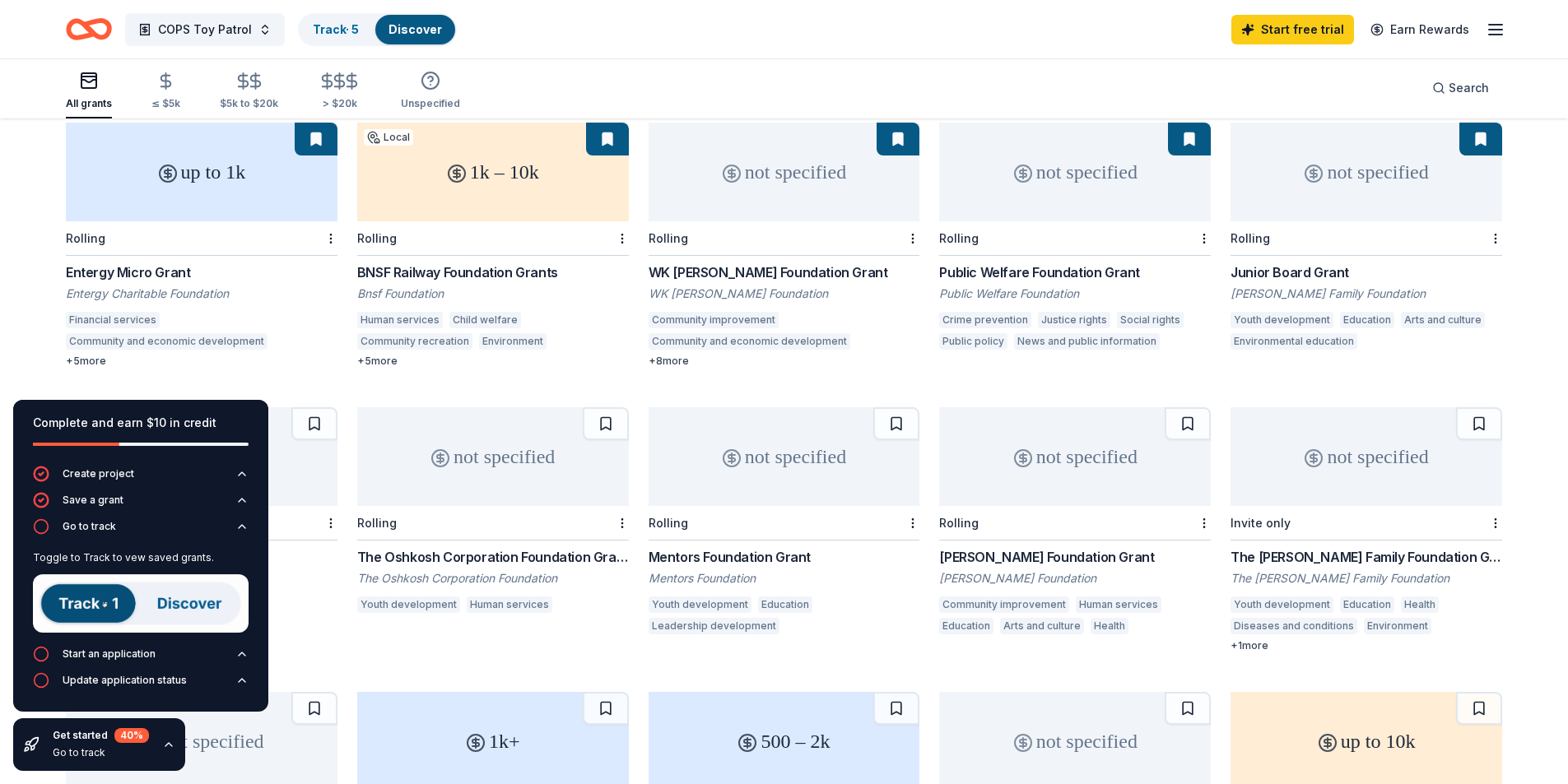
click at [72, 749] on div "Go to track" at bounding box center [100, 752] width 96 height 13
click at [165, 743] on icon "button" at bounding box center [168, 744] width 13 height 13
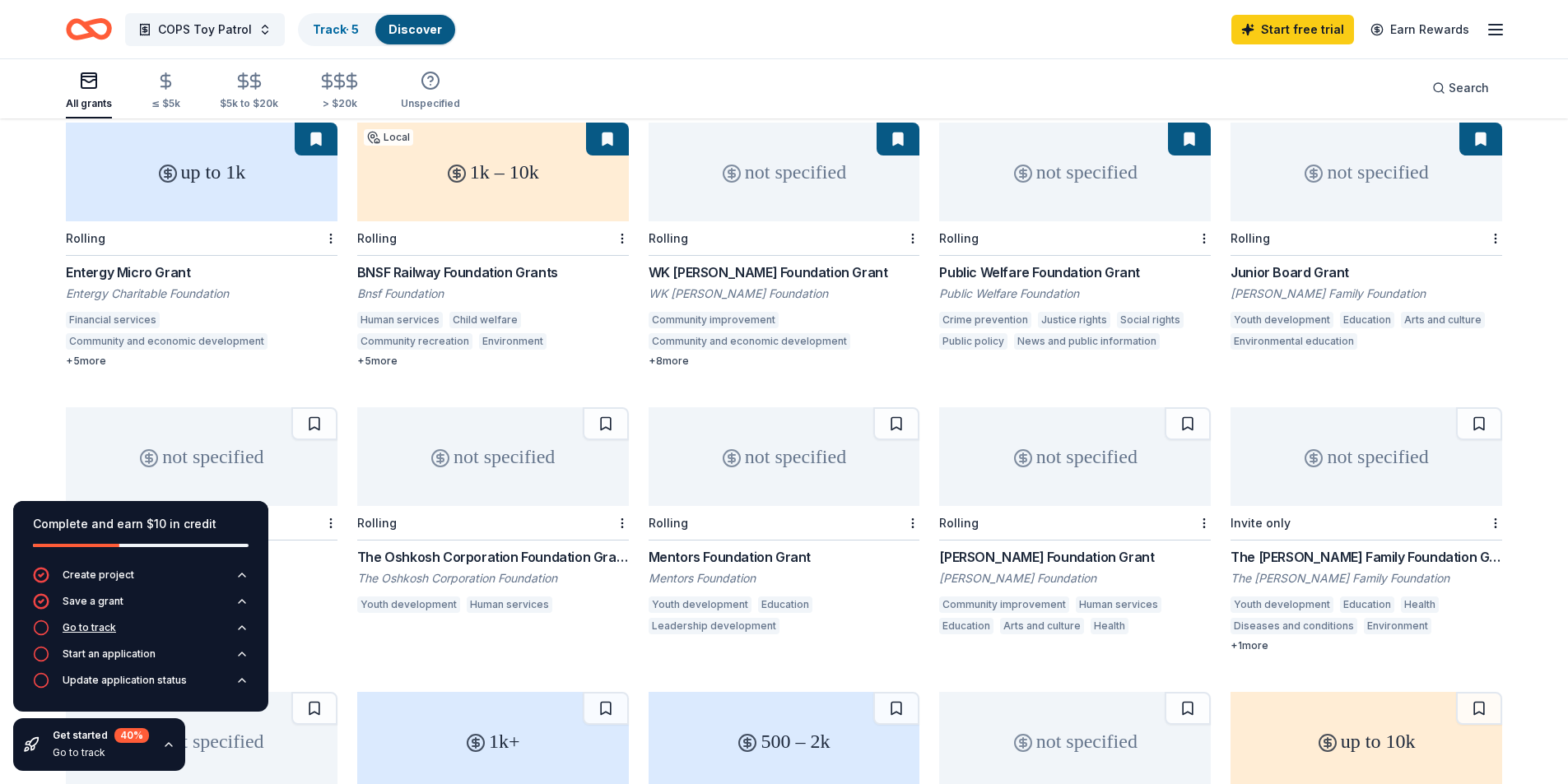
click at [101, 624] on div "Go to track" at bounding box center [89, 627] width 54 height 13
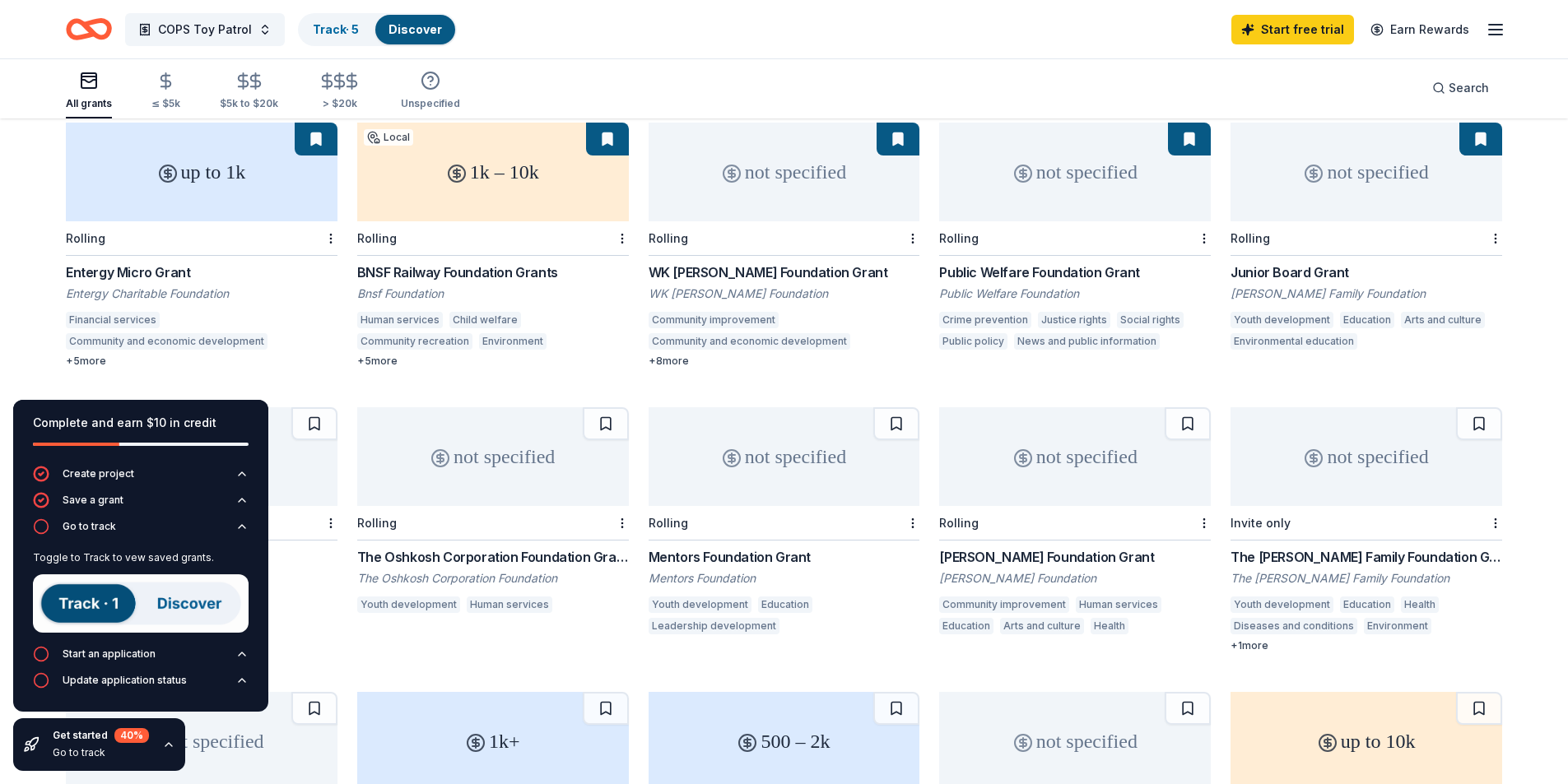
click at [99, 599] on img at bounding box center [140, 603] width 215 height 59
click at [190, 599] on img at bounding box center [140, 603] width 215 height 59
click at [317, 26] on link "Track · 5" at bounding box center [336, 29] width 46 height 14
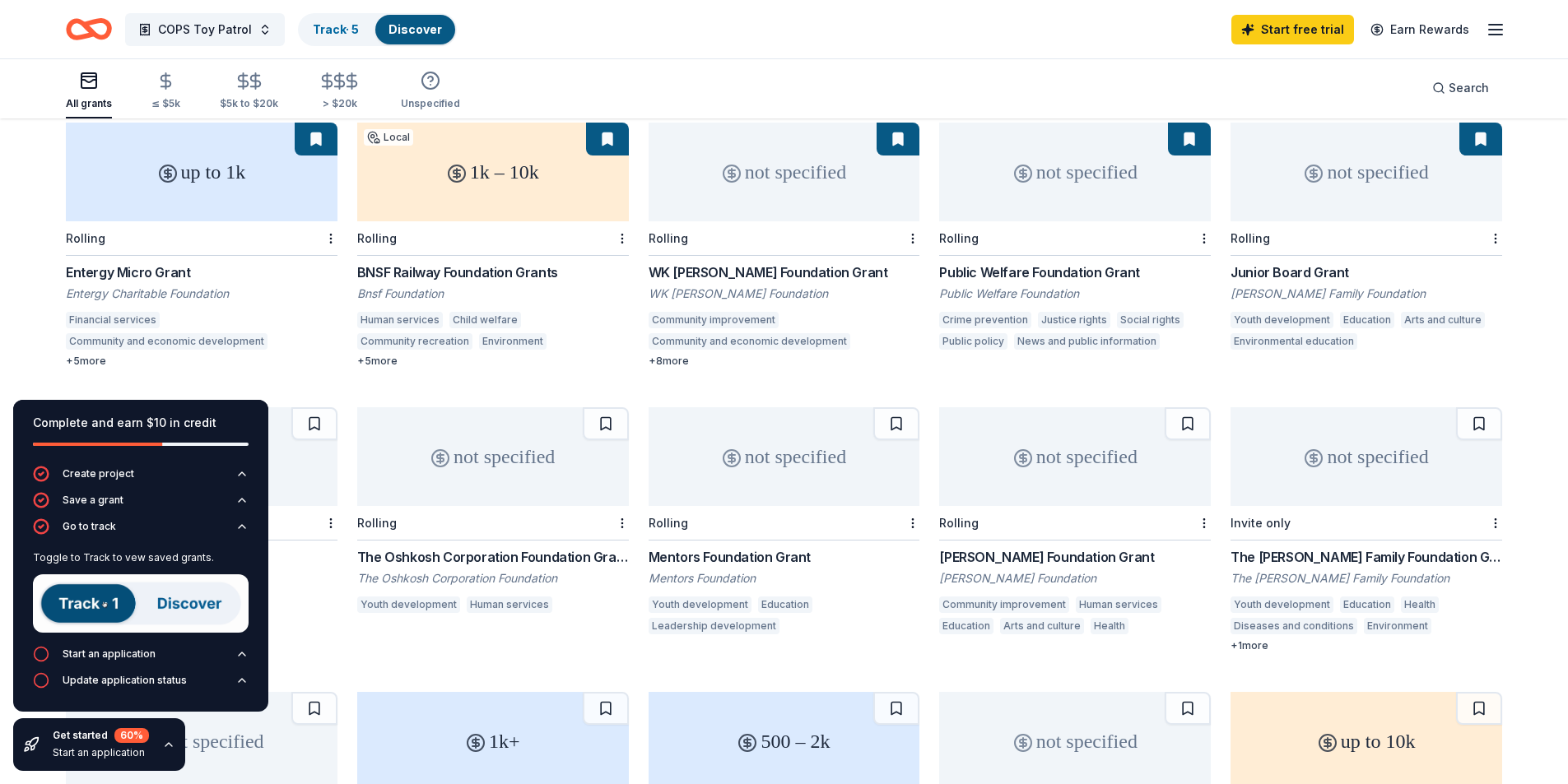
click at [106, 645] on div "Toggle to Track to vew saved grants." at bounding box center [140, 595] width 215 height 101
click at [105, 649] on div "Start an application" at bounding box center [109, 653] width 93 height 13
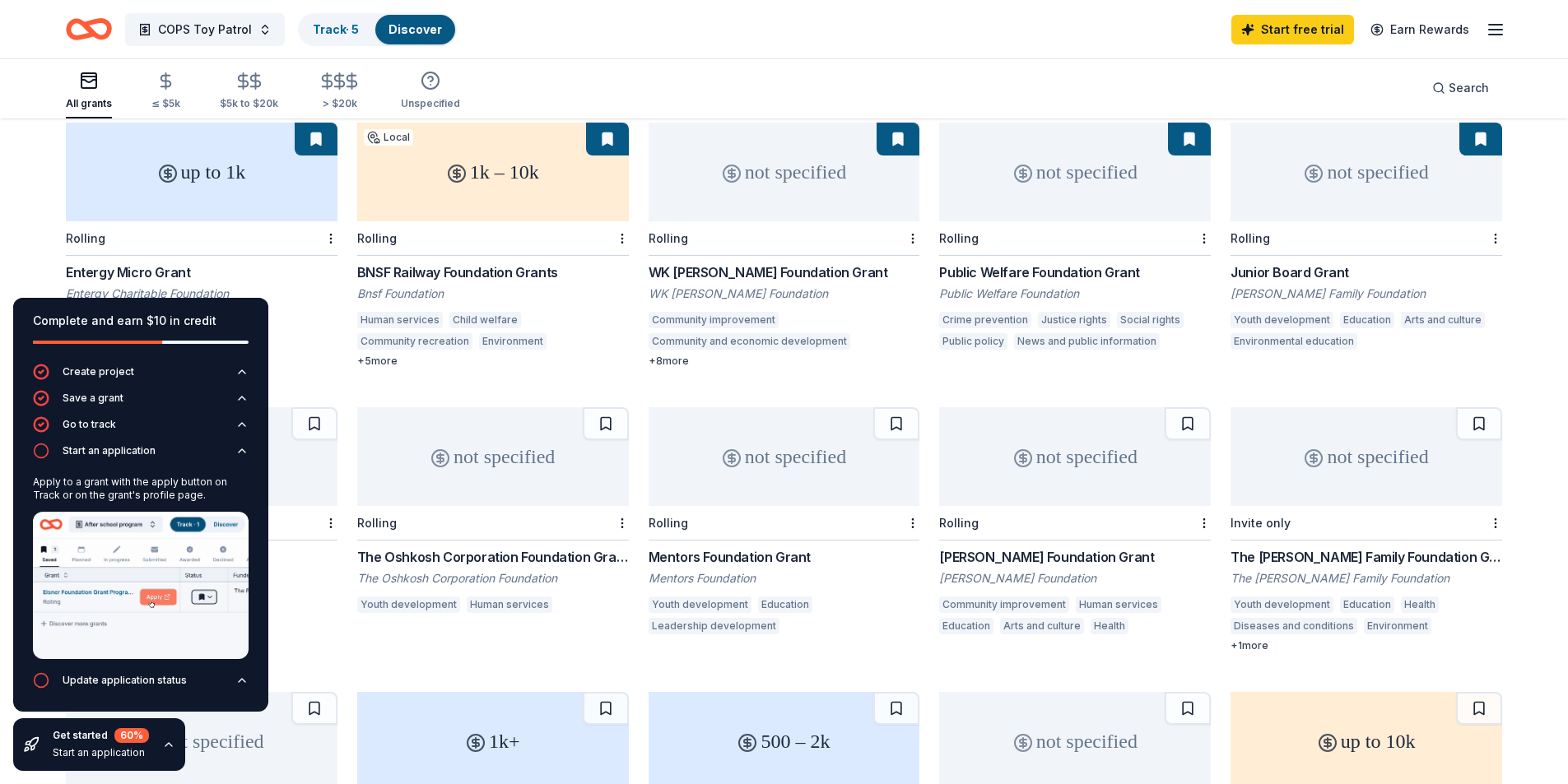
scroll to position [1, 0]
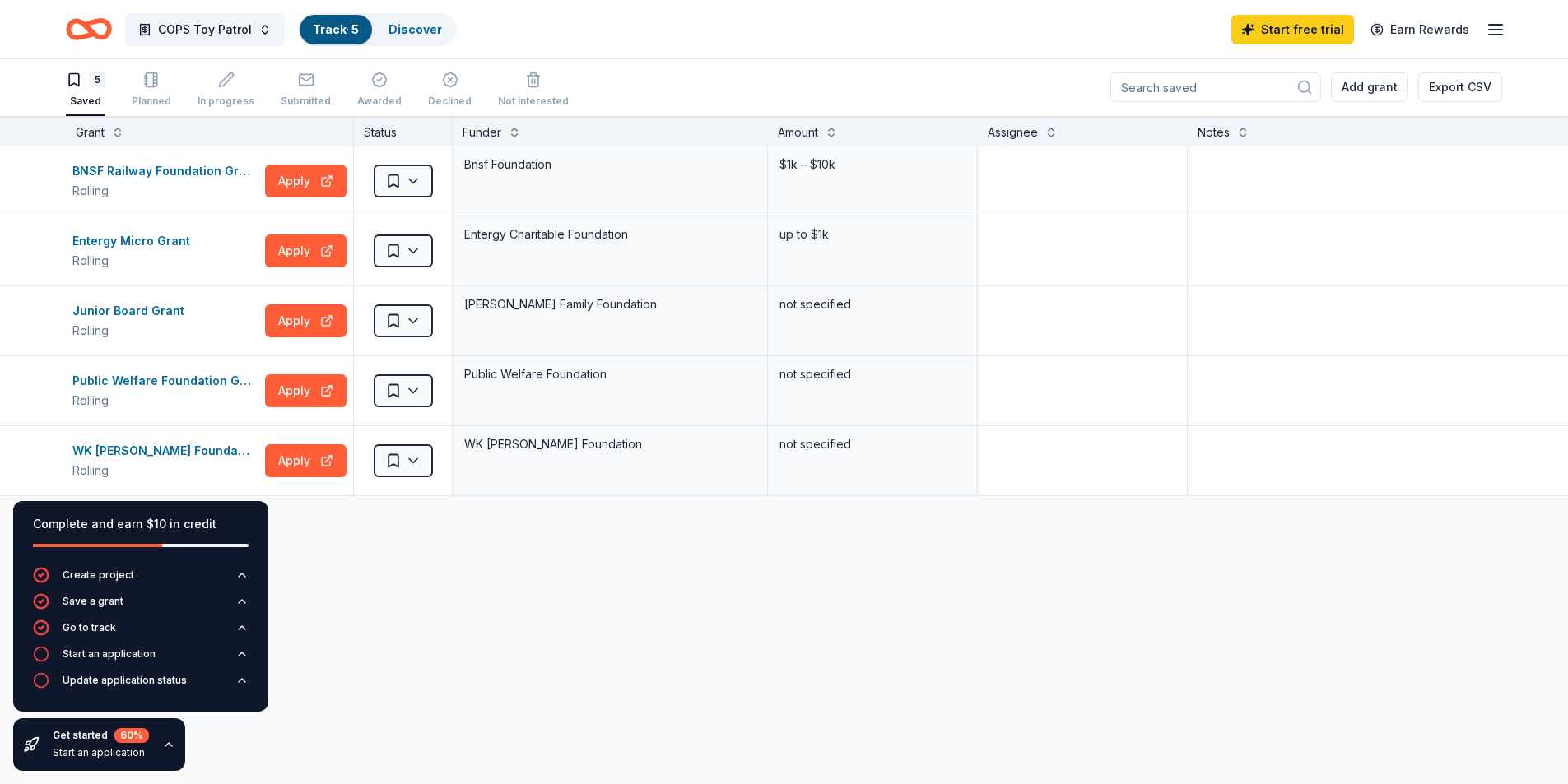
click at [444, 609] on div "BNSF Railway Foundation Grants Rolling Apply Saved Bnsf Foundation $1k – $10k E…" at bounding box center [784, 475] width 1568 height 659
click at [323, 322] on button "Apply" at bounding box center [305, 321] width 81 height 33
click at [131, 680] on div "Update application status" at bounding box center [125, 679] width 125 height 13
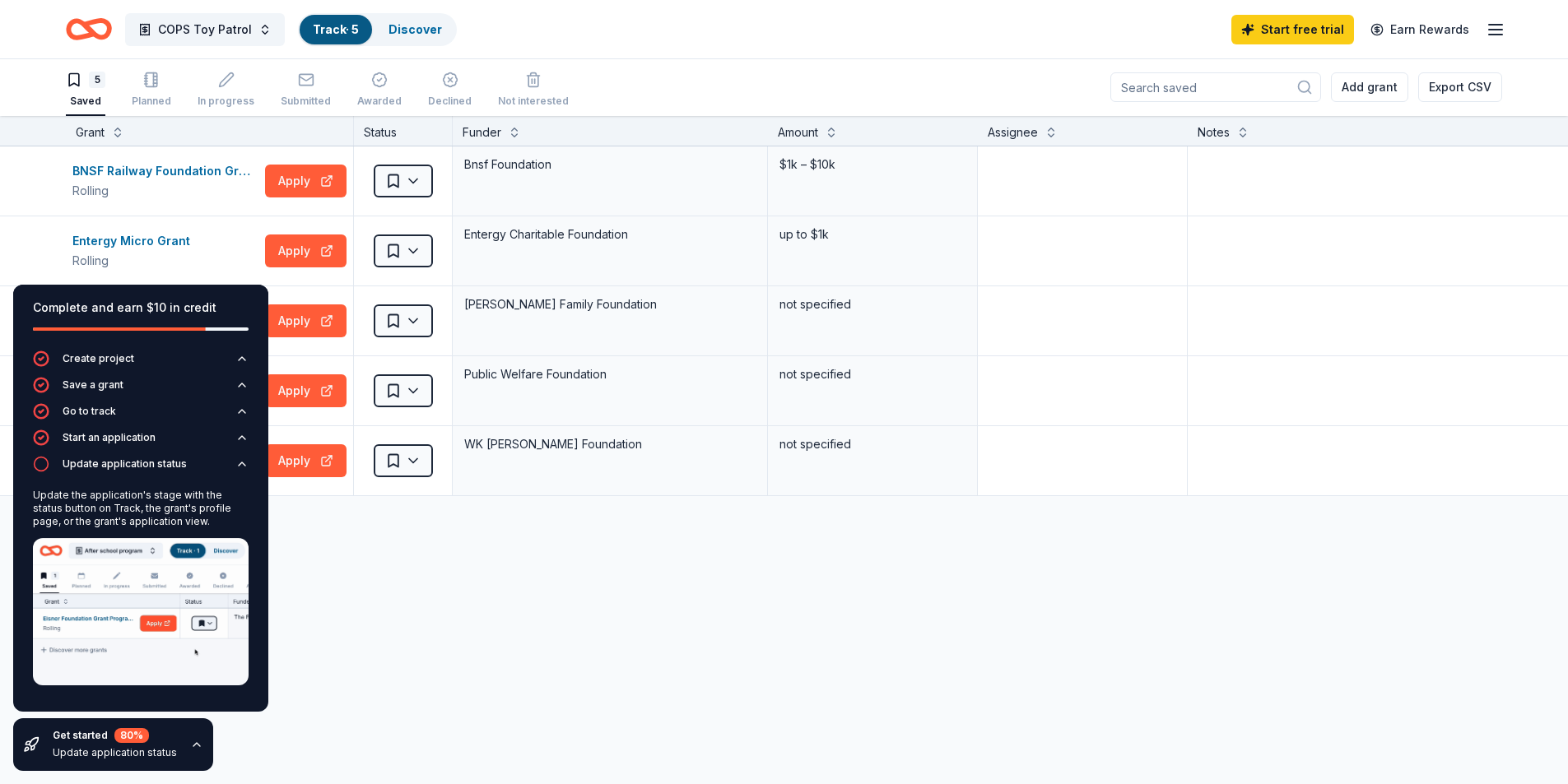
click at [78, 617] on img at bounding box center [140, 611] width 215 height 147
click at [543, 659] on div "BNSF Railway Foundation Grants Rolling Apply Saved Bnsf Foundation $1k – $10k E…" at bounding box center [784, 475] width 1568 height 659
click at [596, 527] on div "Discover more grants" at bounding box center [784, 519] width 1568 height 46
click at [239, 463] on icon "button" at bounding box center [241, 463] width 13 height 13
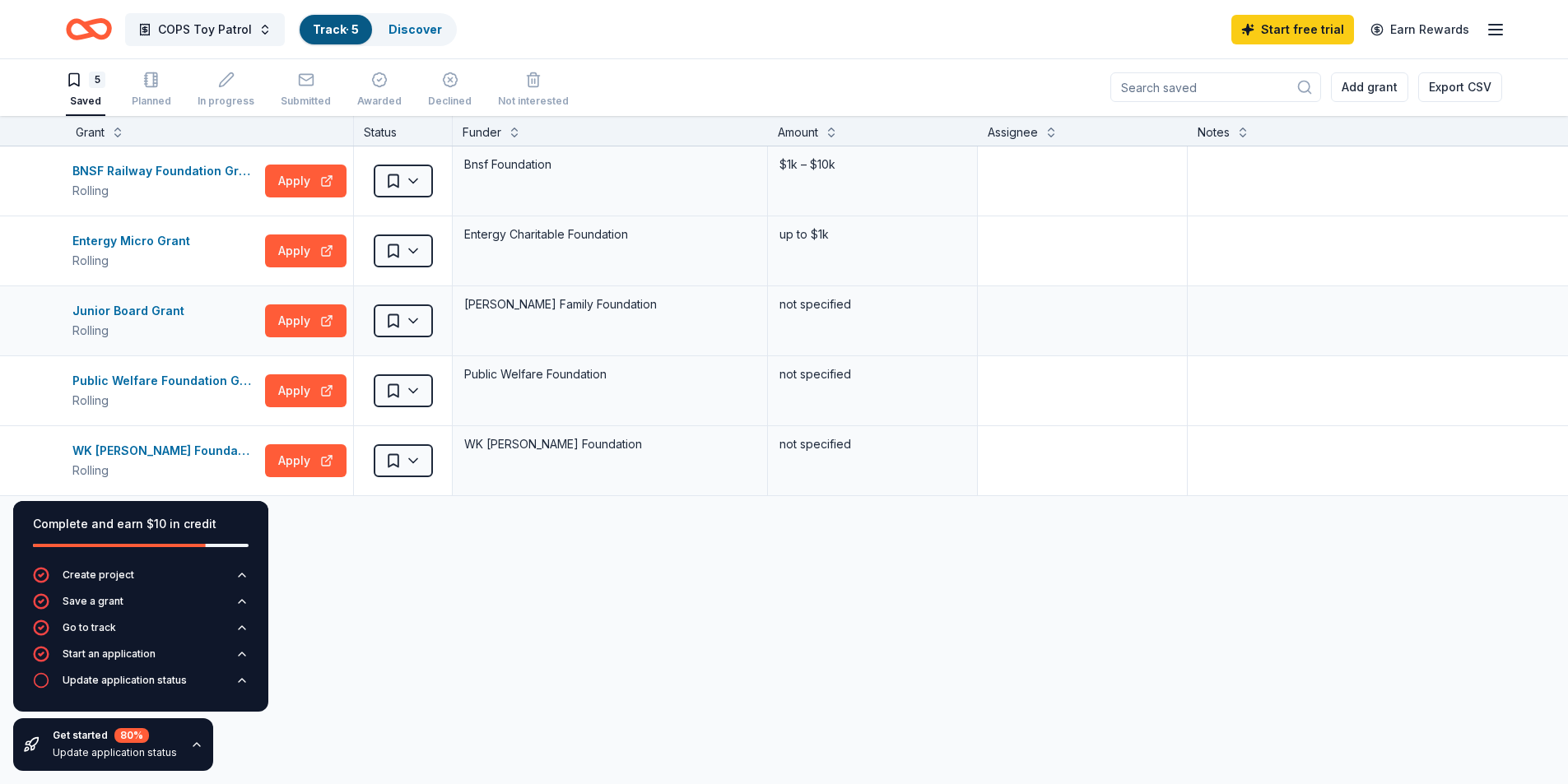
click at [514, 304] on div "Andrew Family Foundation" at bounding box center [610, 304] width 295 height 23
click at [410, 320] on html "COPS Toy Patrol Track · 5 Discover Start free trial Earn Rewards 5 Saved Planne…" at bounding box center [784, 391] width 1568 height 784
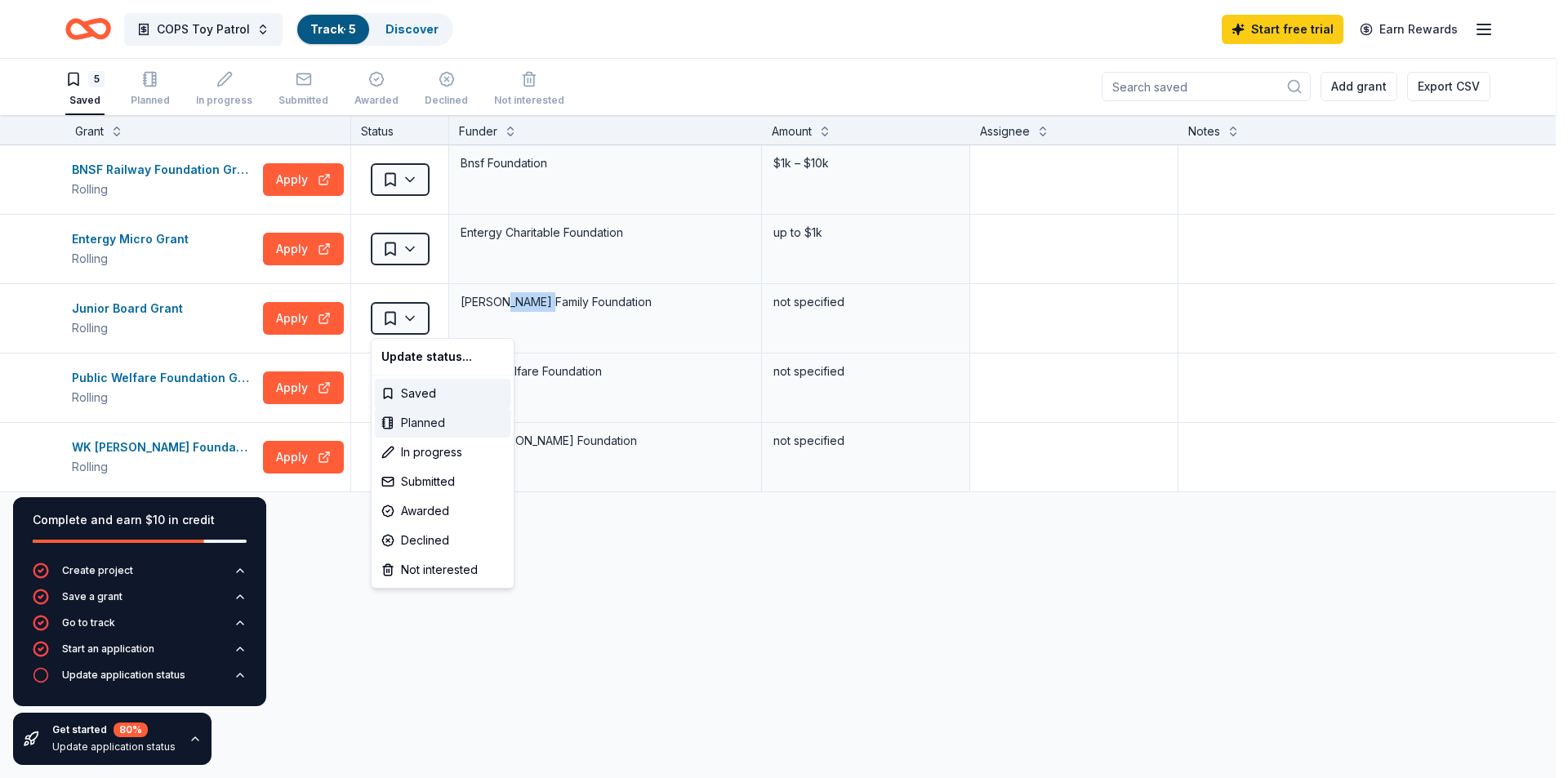
click at [428, 420] on div "Planned" at bounding box center [443, 423] width 136 height 29
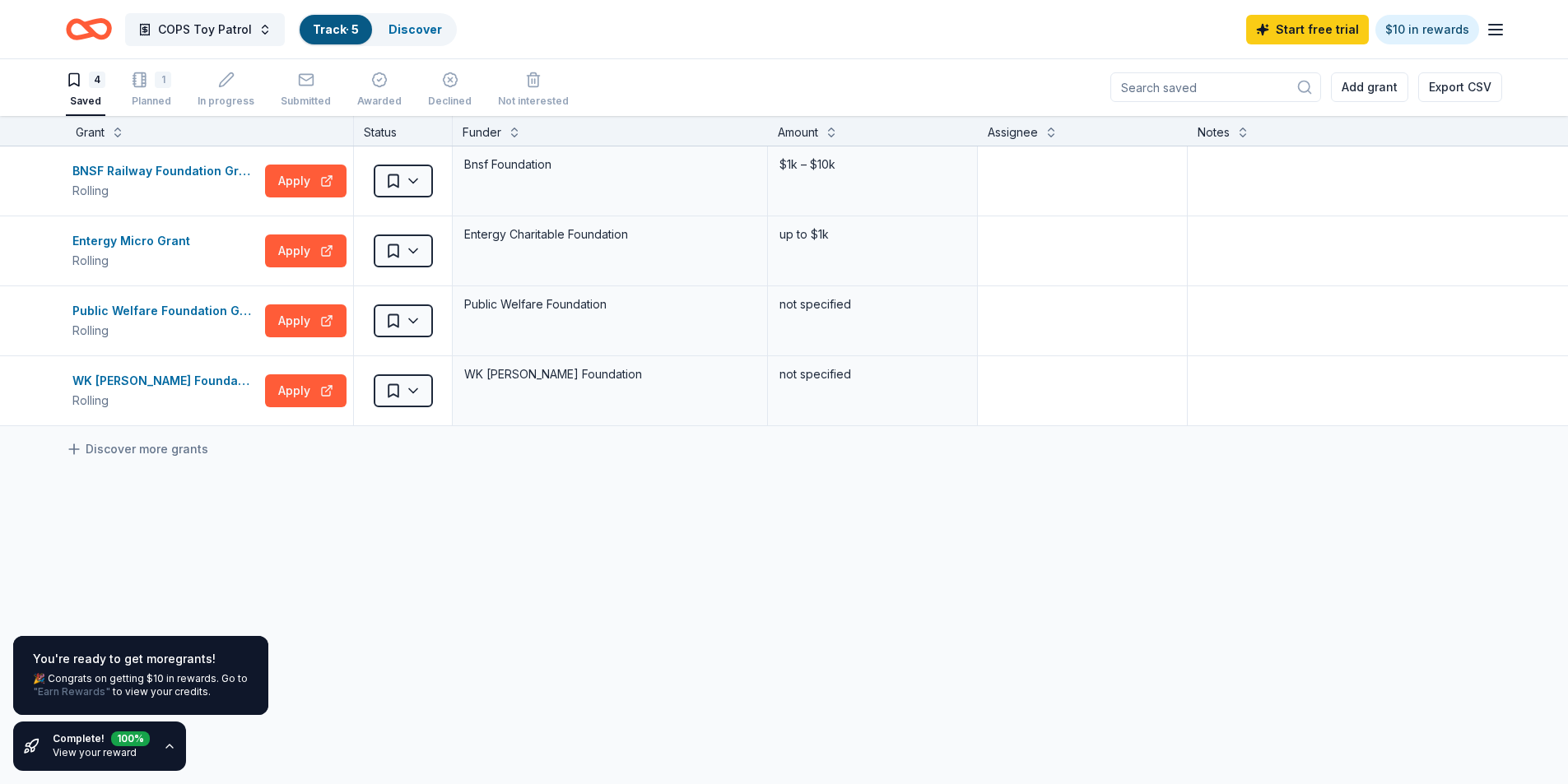
click at [82, 687] on link ""Earn Rewards"" at bounding box center [71, 692] width 77 height 13
click at [1434, 29] on link "$10 in rewards" at bounding box center [1427, 29] width 104 height 29
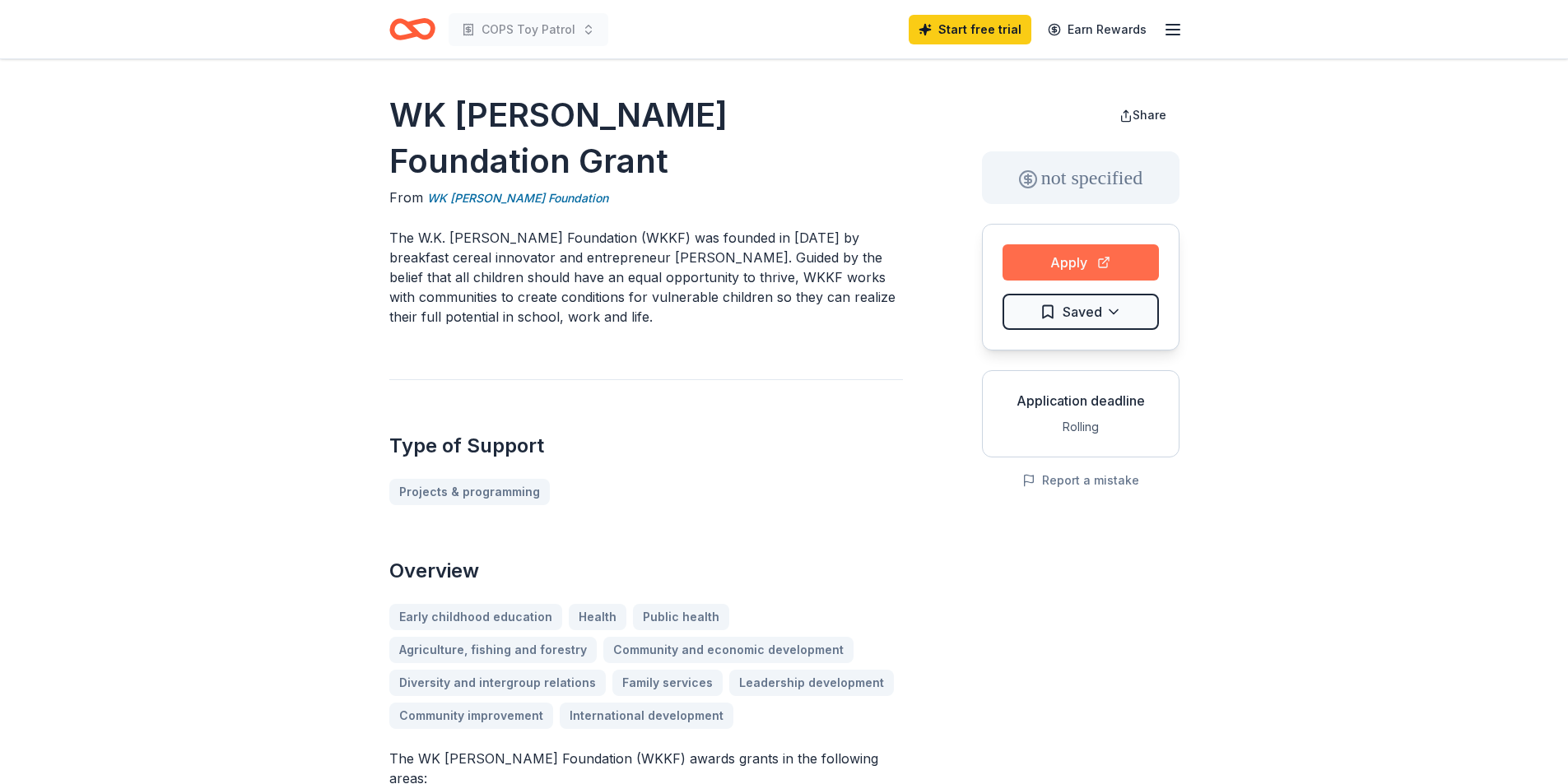
click at [1099, 256] on button "Apply" at bounding box center [1080, 263] width 157 height 36
click at [1116, 313] on html "COPS Toy Patrol Start free trial Earn Rewards WK [PERSON_NAME] Foundation Grant…" at bounding box center [784, 392] width 1568 height 784
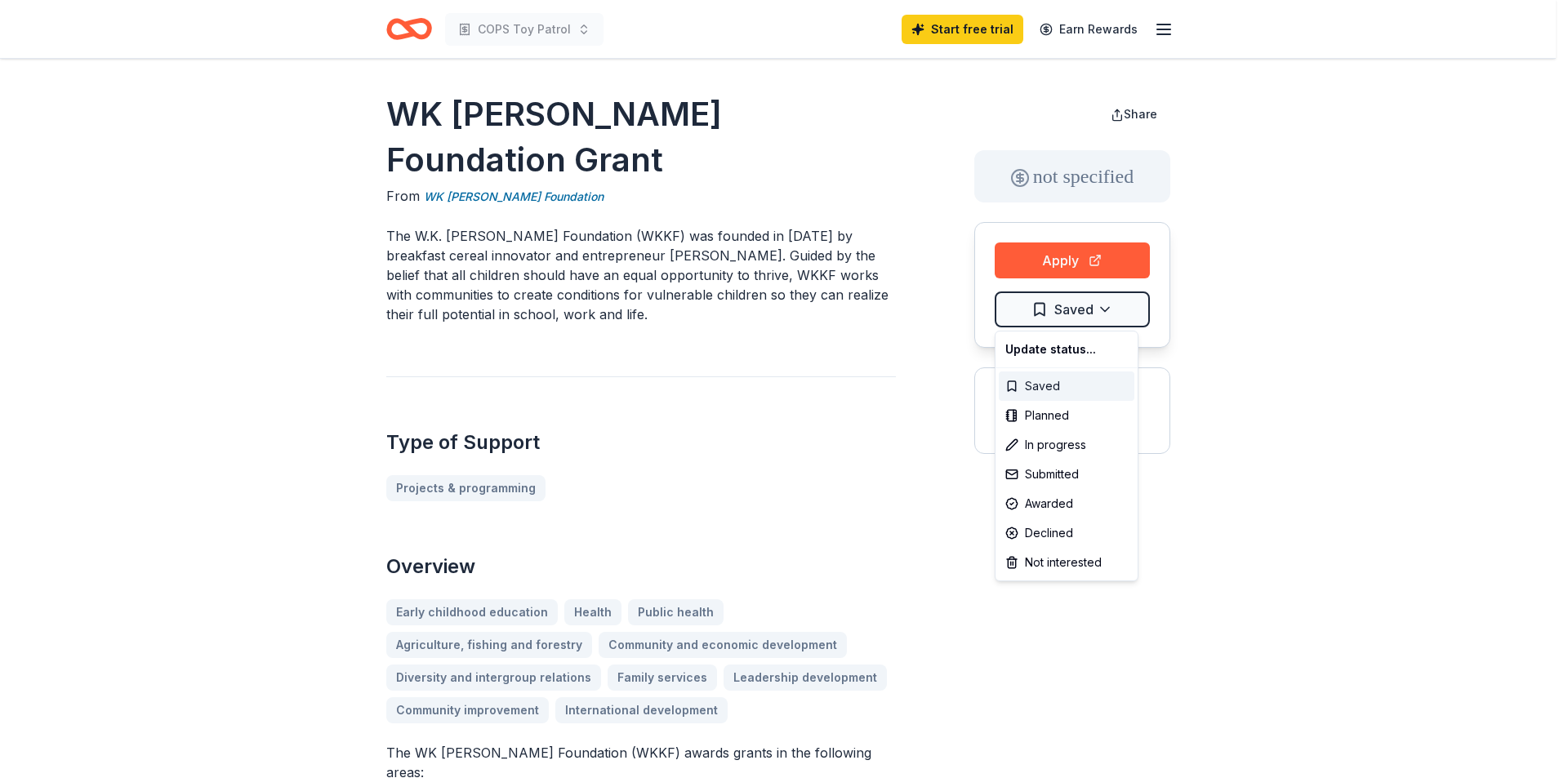
click at [1012, 383] on div "Saved" at bounding box center [1067, 386] width 136 height 29
